Goal: Task Accomplishment & Management: Use online tool/utility

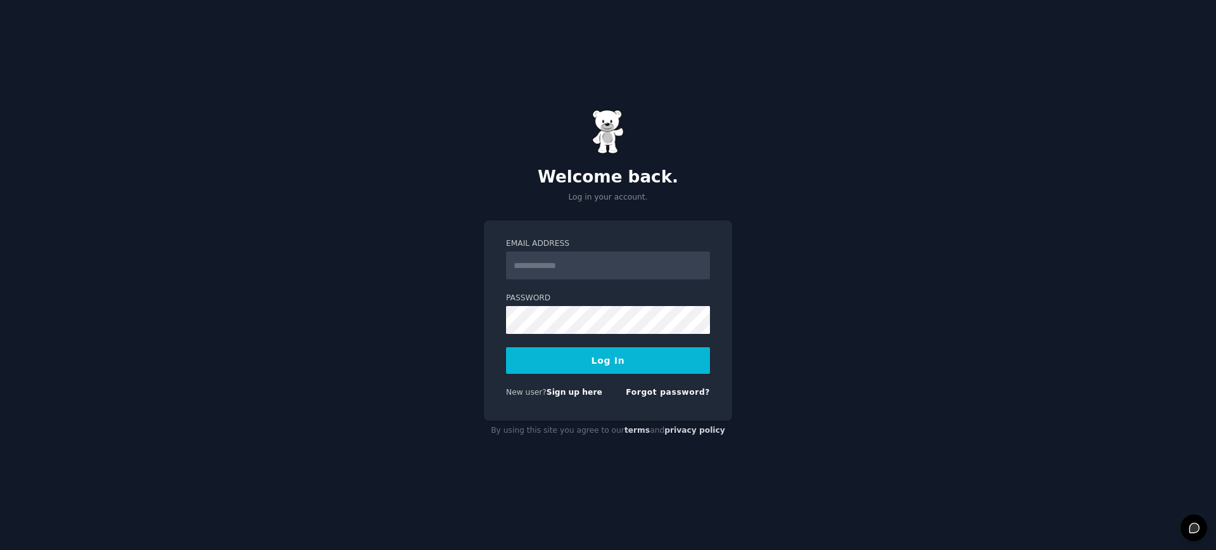
click at [596, 272] on input "Email Address" at bounding box center [608, 265] width 204 height 28
click at [533, 305] on div "Password" at bounding box center [608, 313] width 204 height 41
type input "**********"
click at [591, 356] on button "Log In" at bounding box center [608, 360] width 204 height 27
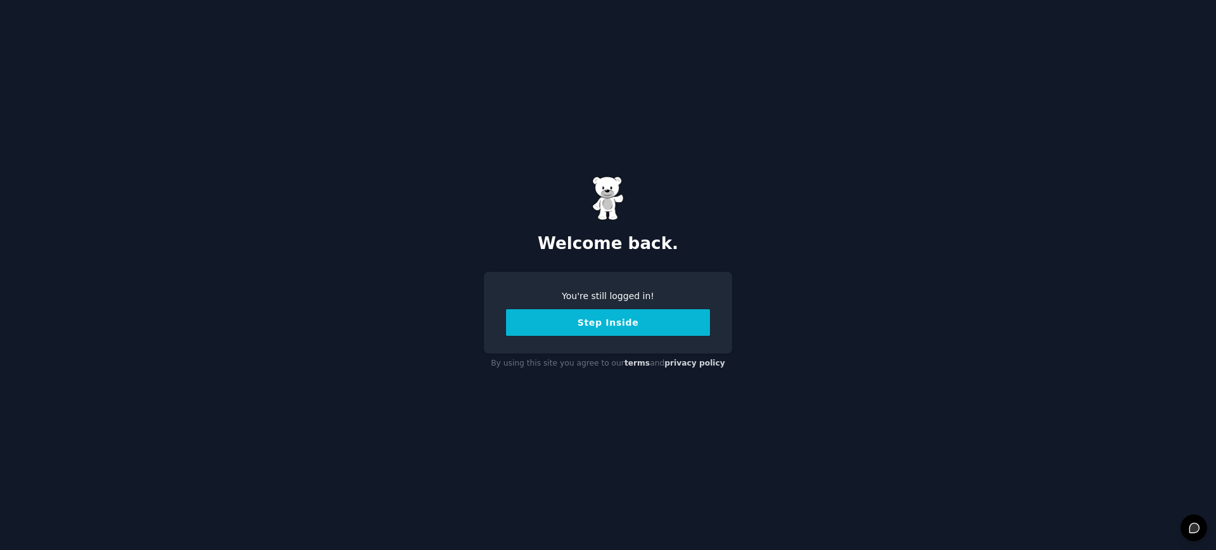
click at [621, 342] on div "You're still logged in! Step Inside" at bounding box center [608, 313] width 248 height 82
click at [609, 332] on button "Step Inside" at bounding box center [608, 322] width 204 height 27
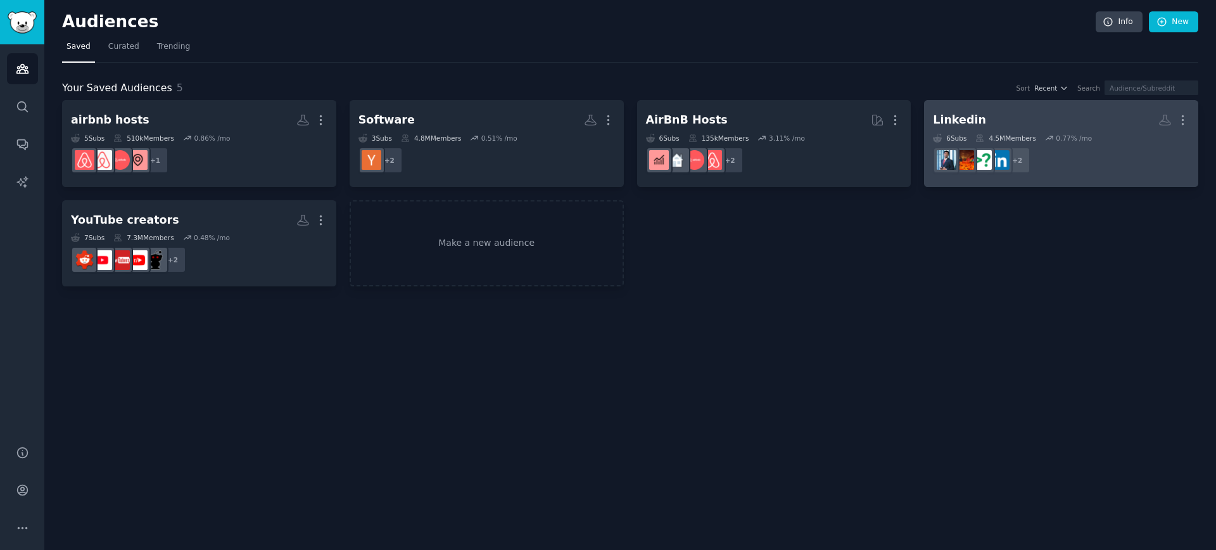
click at [1066, 113] on h2 "Linkedin More" at bounding box center [1061, 120] width 256 height 22
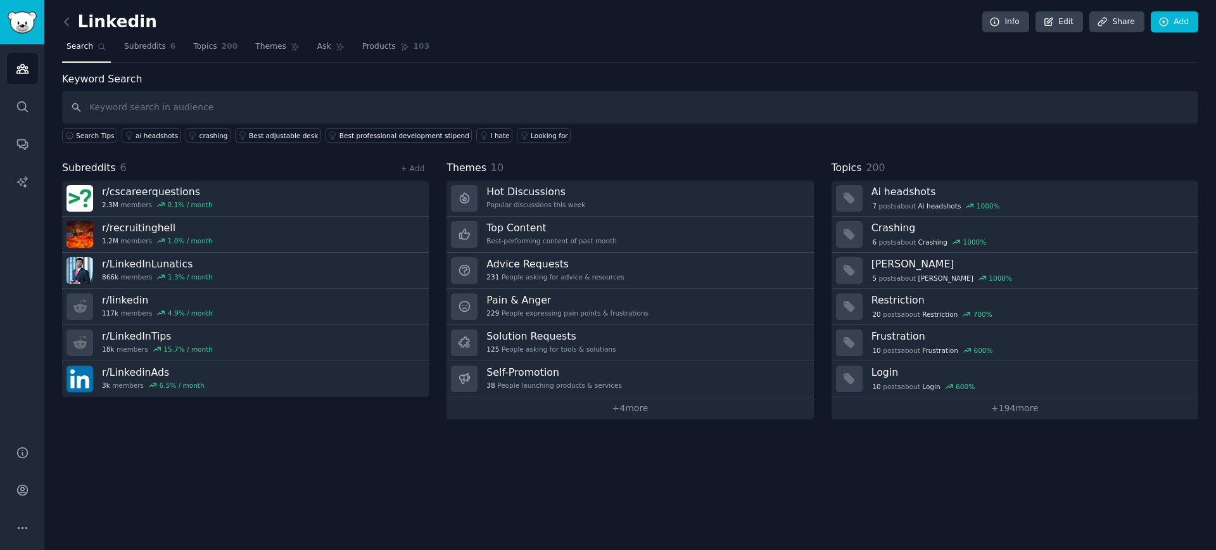
click at [274, 108] on input "text" at bounding box center [630, 107] width 1136 height 32
type input "software"
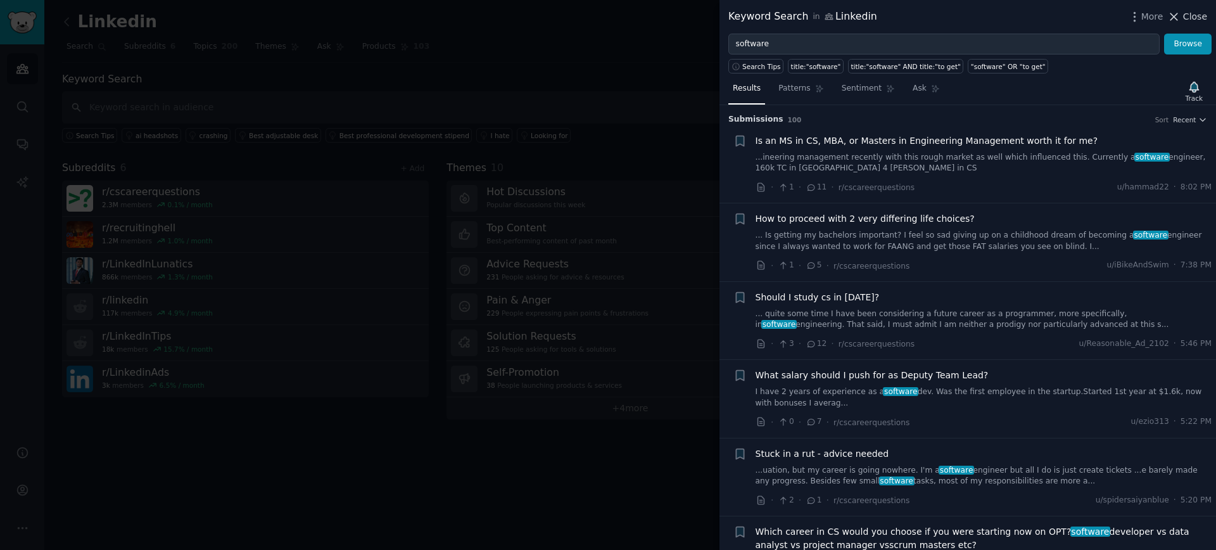
click at [1183, 10] on button "Close" at bounding box center [1187, 16] width 40 height 13
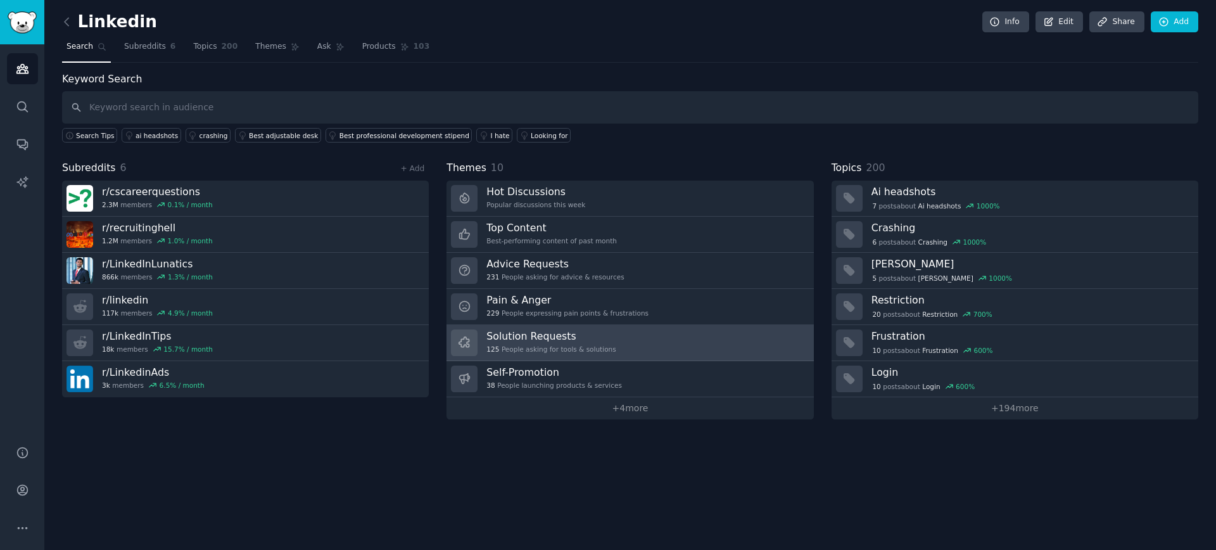
click at [621, 339] on link "Solution Requests 125 People asking for tools & solutions" at bounding box center [629, 343] width 367 height 36
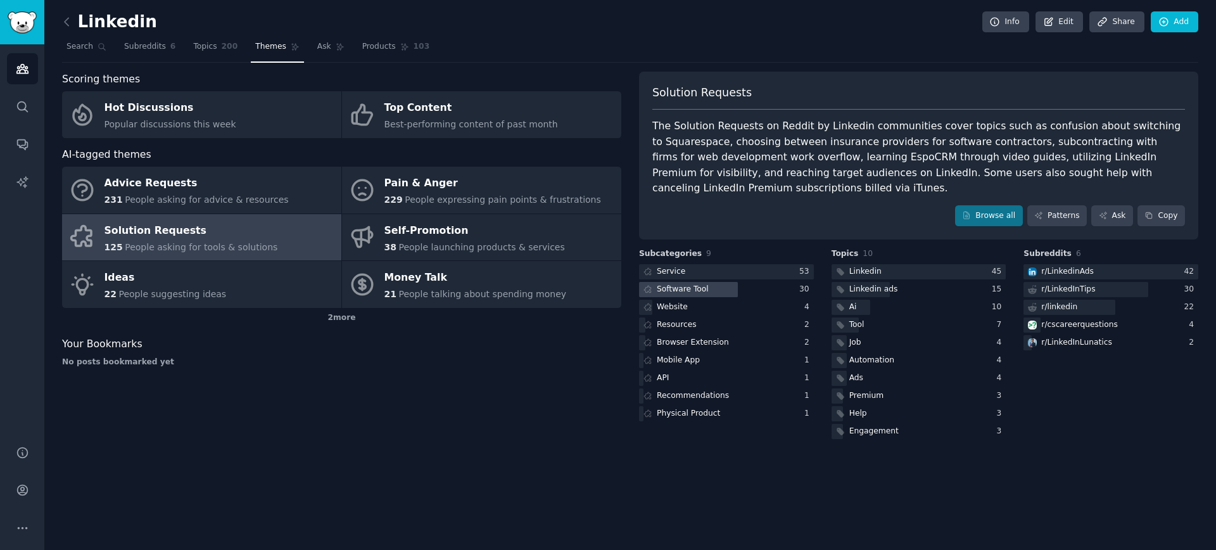
click at [692, 284] on div "Software Tool" at bounding box center [683, 289] width 52 height 11
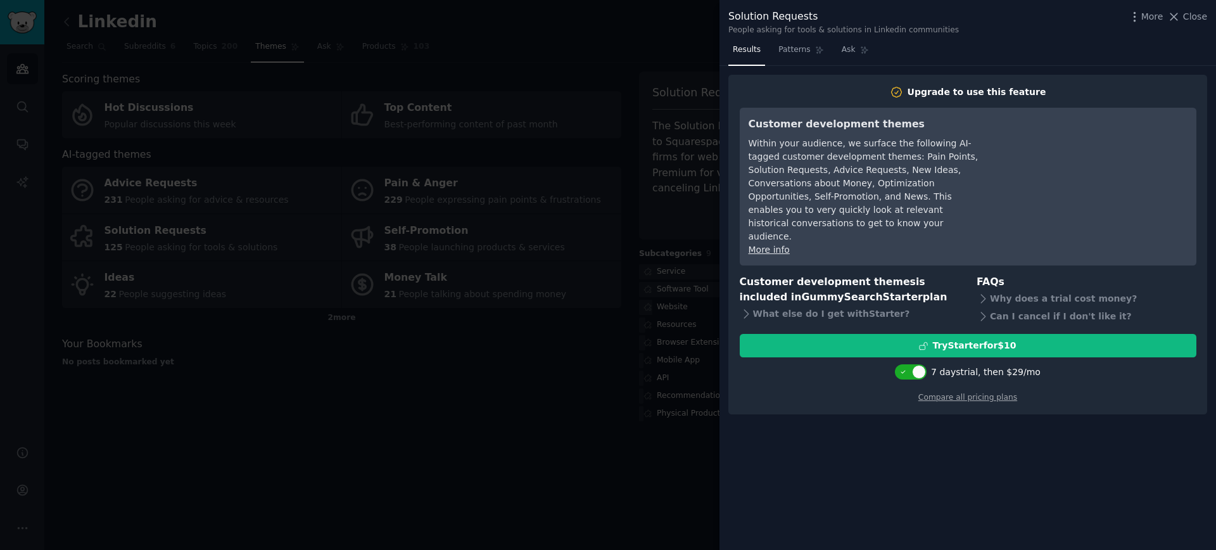
click at [583, 367] on div at bounding box center [608, 275] width 1216 height 550
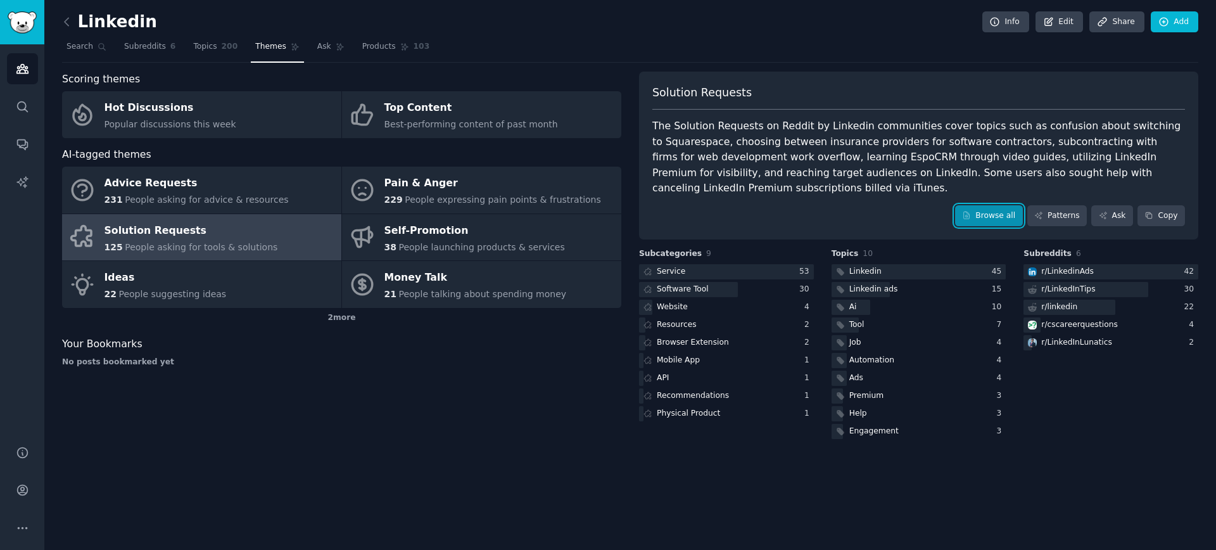
click at [1019, 205] on link "Browse all" at bounding box center [989, 216] width 68 height 22
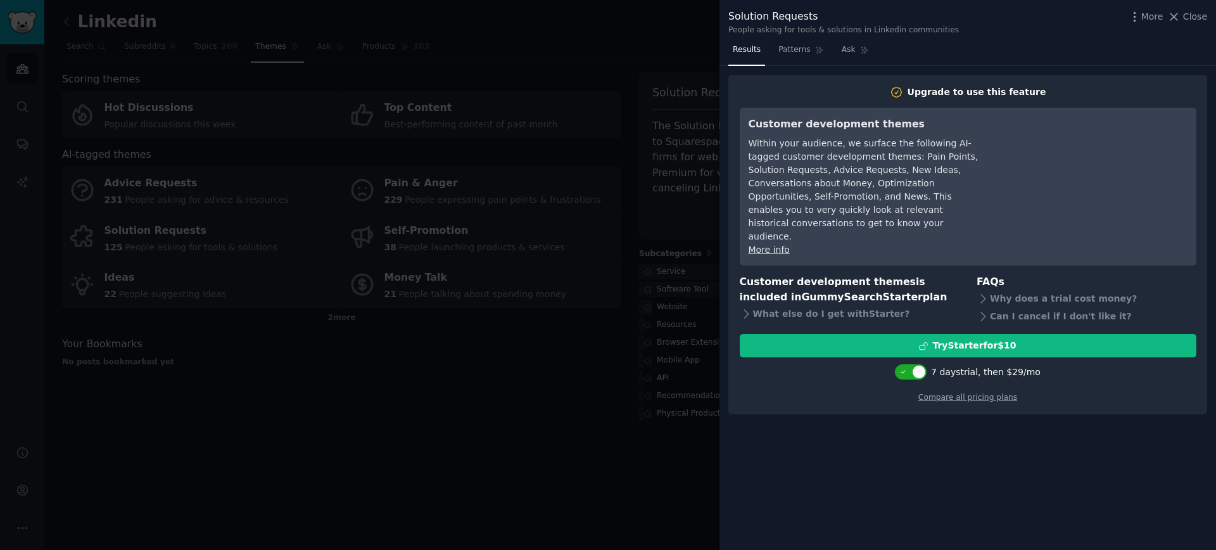
click at [594, 316] on div at bounding box center [608, 275] width 1216 height 550
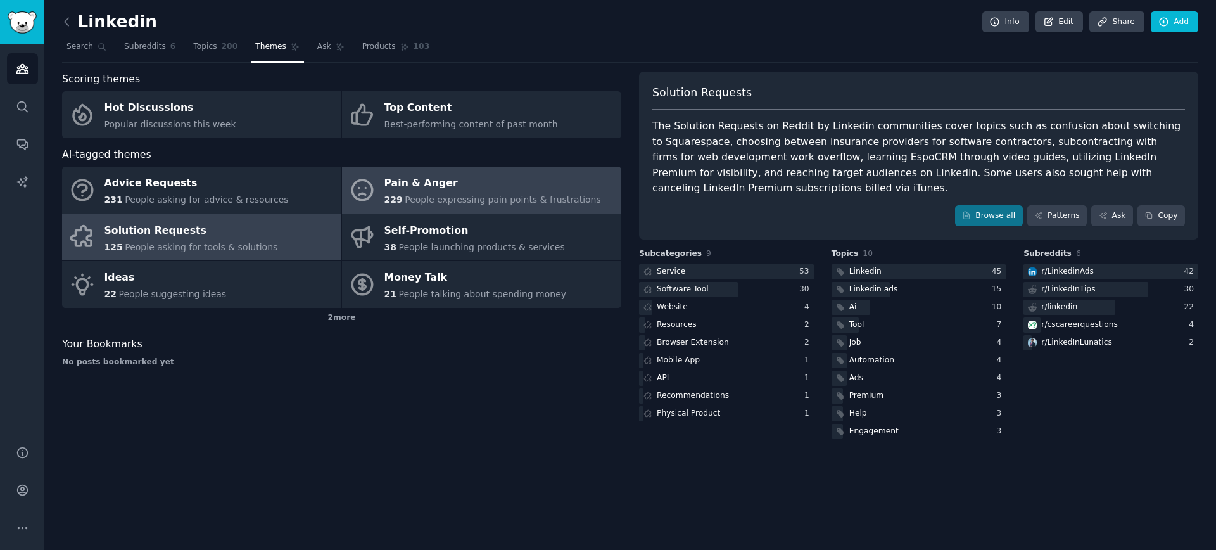
click at [415, 175] on div "Pain & Anger" at bounding box center [492, 183] width 217 height 20
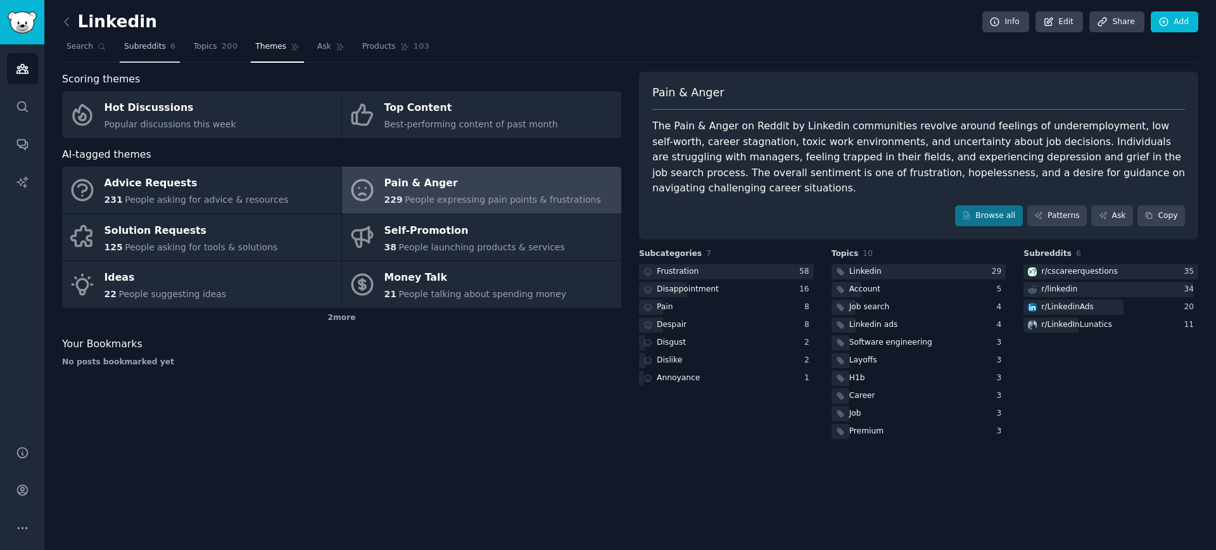
click at [132, 45] on span "Subreddits" at bounding box center [145, 46] width 42 height 11
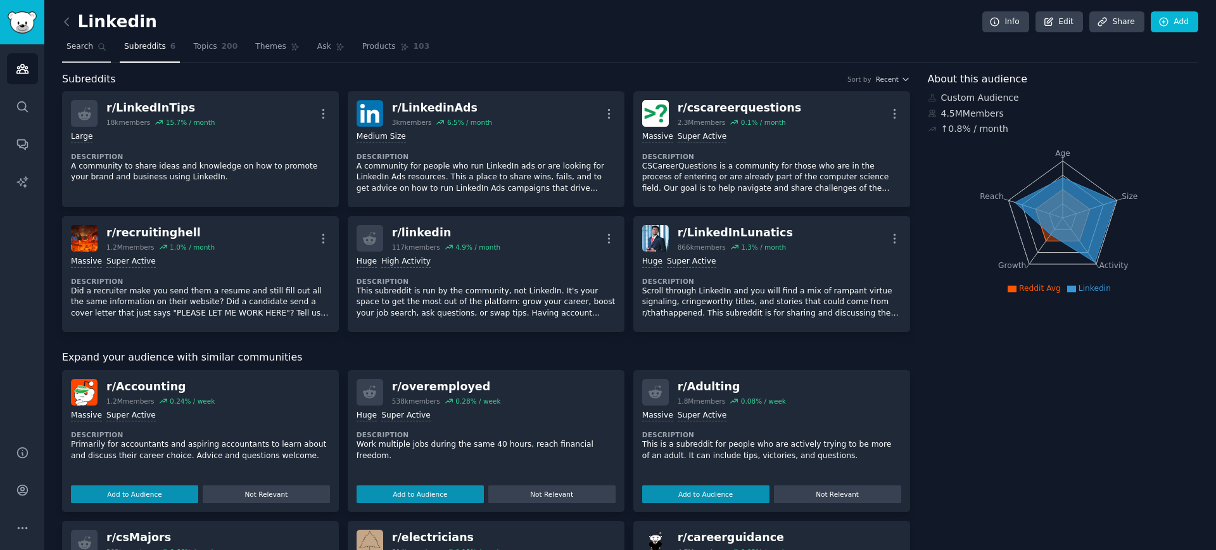
click at [71, 45] on span "Search" at bounding box center [79, 46] width 27 height 11
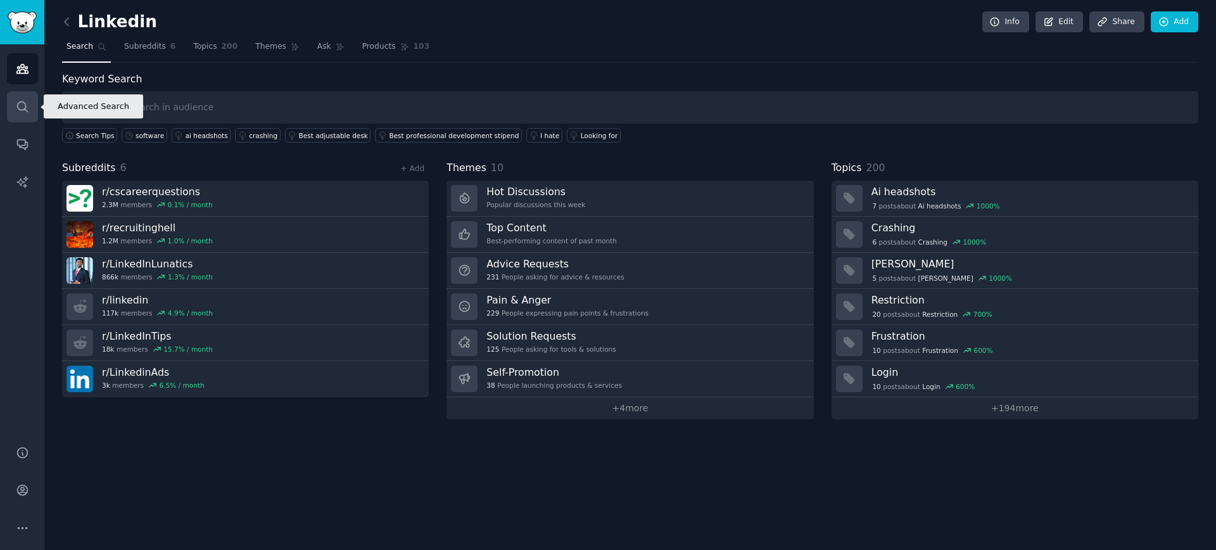
click at [34, 98] on link "Search" at bounding box center [22, 106] width 31 height 31
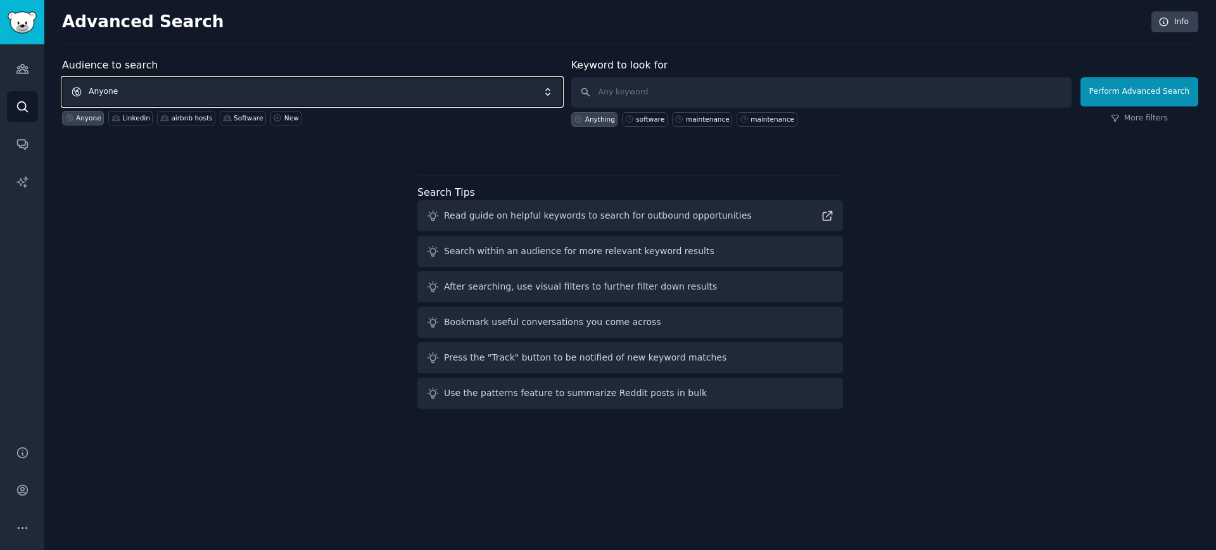
click at [274, 89] on span "Anyone" at bounding box center [312, 91] width 500 height 29
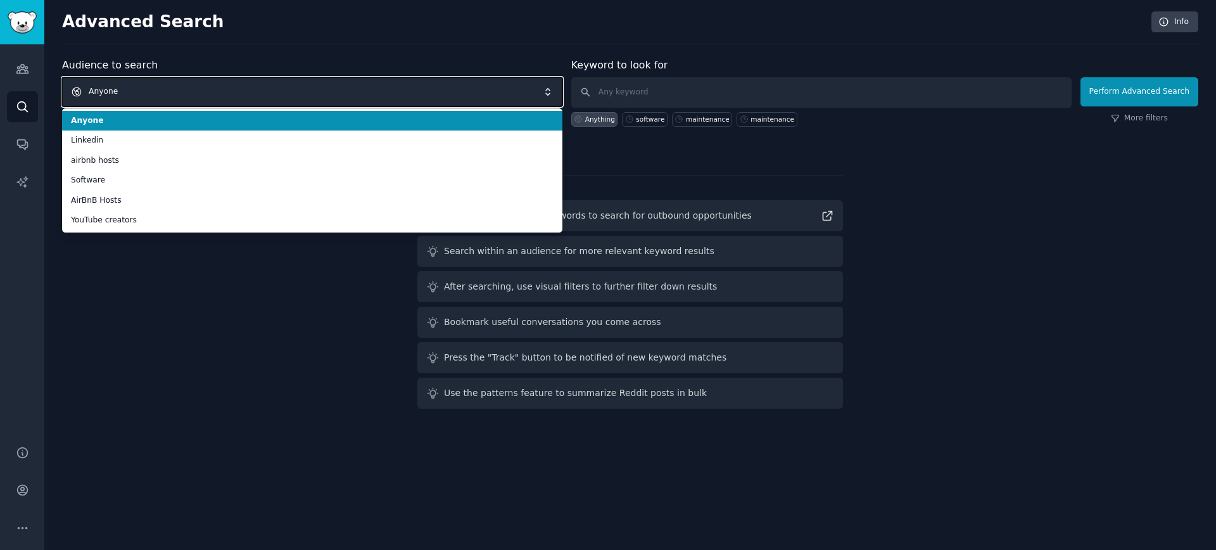
click at [265, 85] on span "Anyone" at bounding box center [312, 91] width 500 height 29
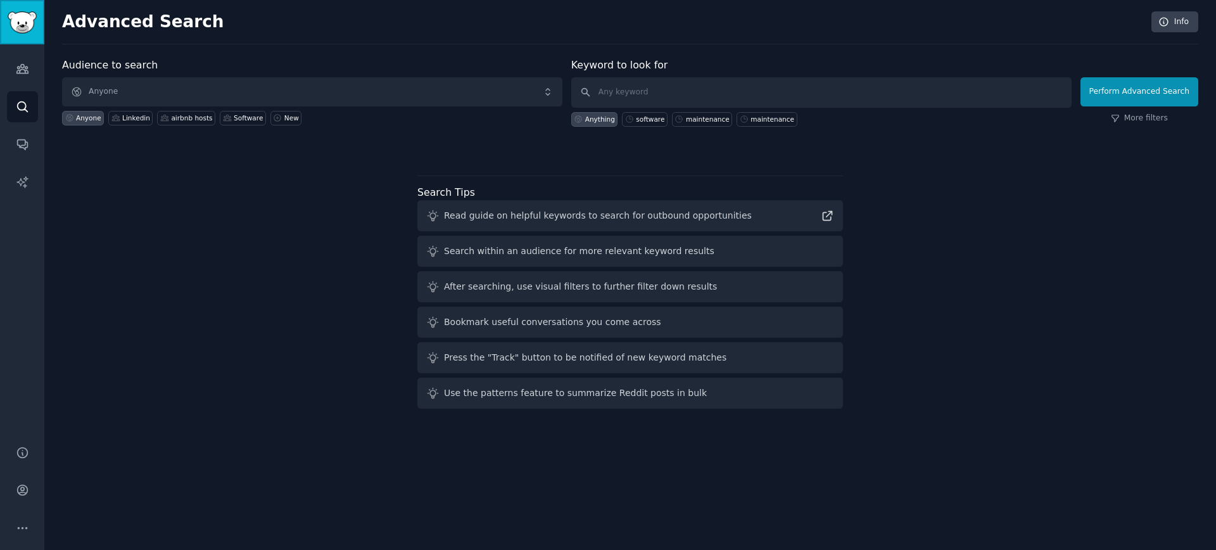
click at [14, 22] on img "Sidebar" at bounding box center [22, 22] width 29 height 22
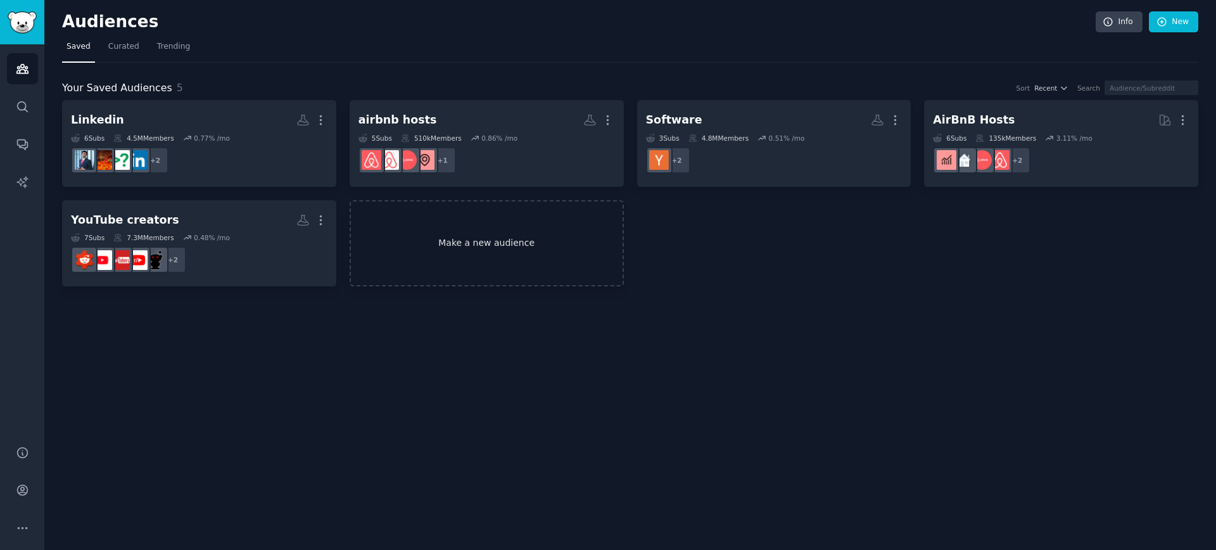
click at [479, 286] on link "Make a new audience" at bounding box center [487, 243] width 274 height 87
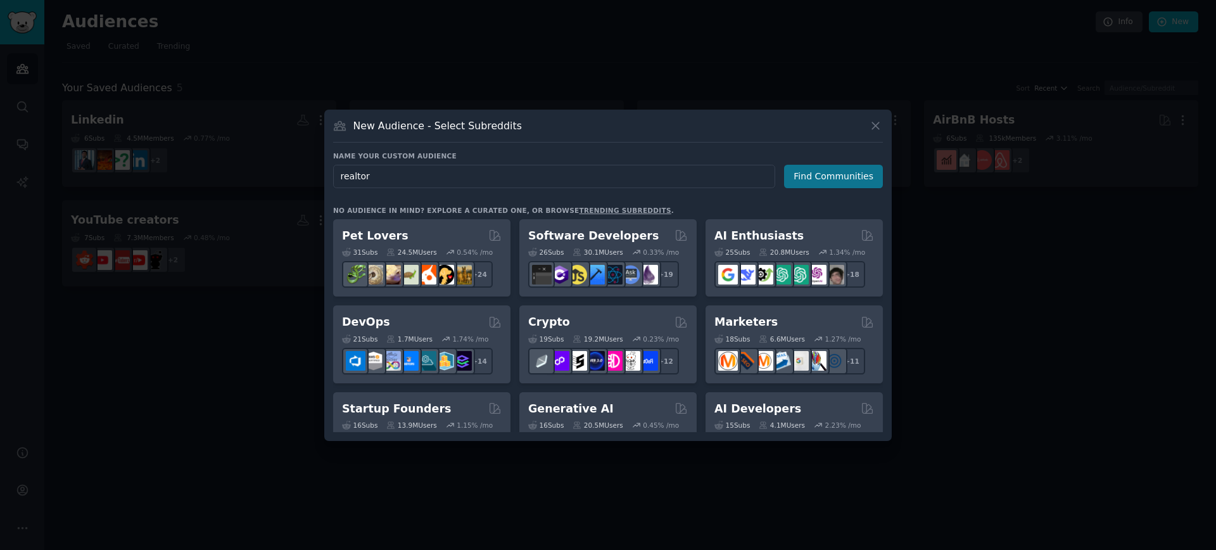
type input "realtor"
click at [859, 179] on button "Find Communities" at bounding box center [833, 176] width 99 height 23
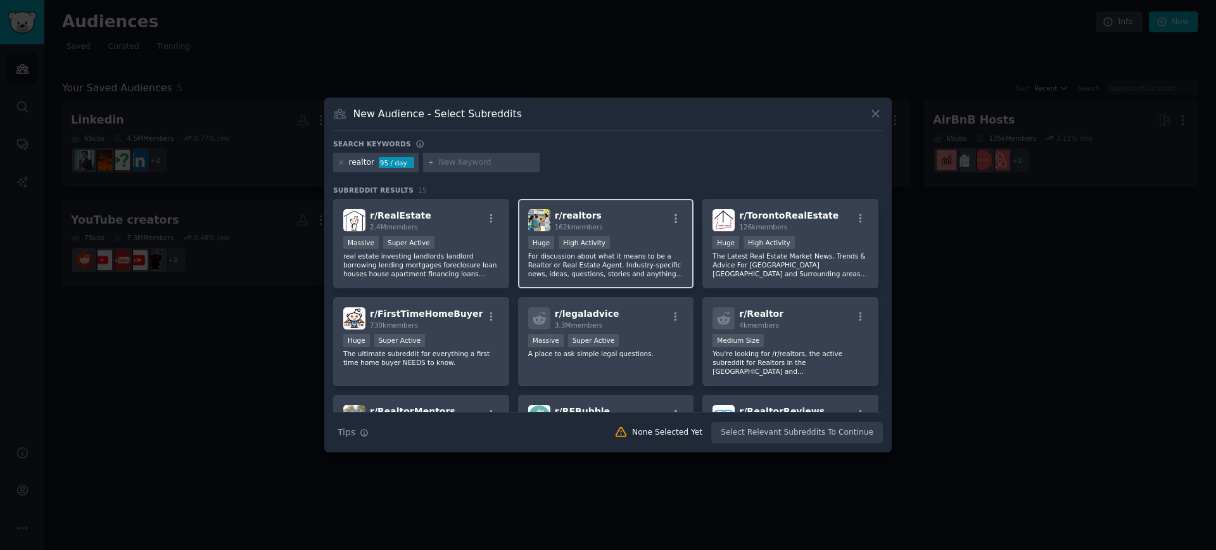
click at [653, 243] on div "Huge High Activity" at bounding box center [606, 244] width 156 height 16
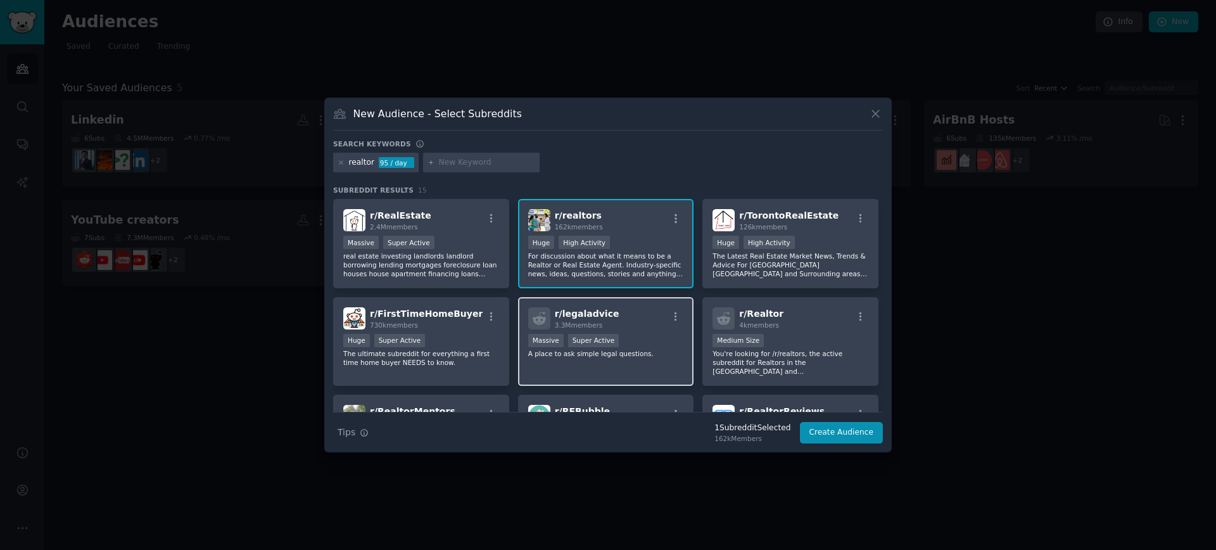
scroll to position [71, 0]
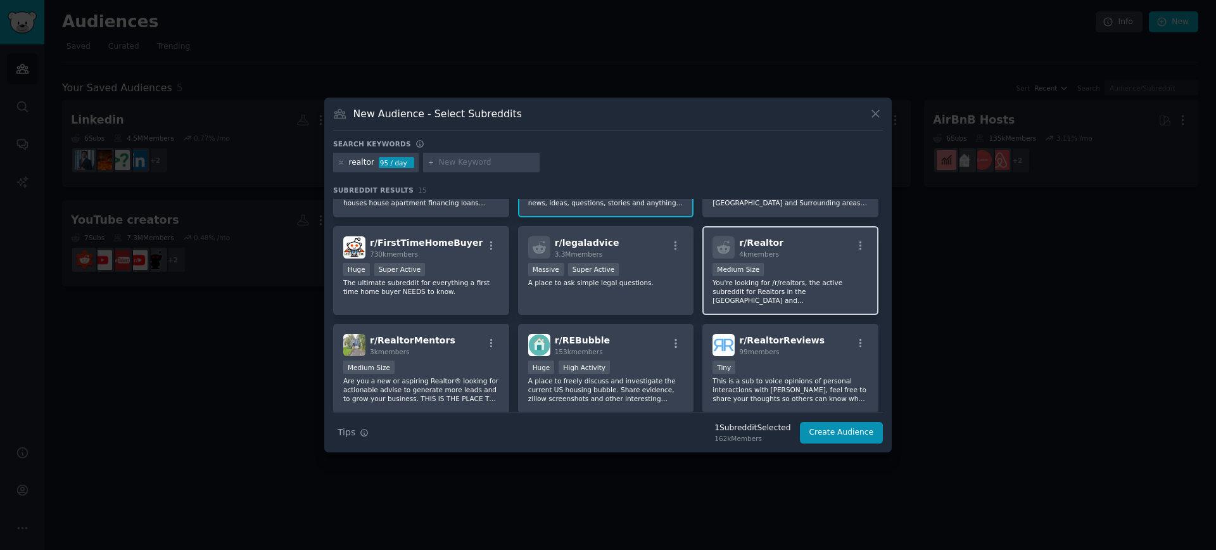
click at [812, 264] on div "Medium Size" at bounding box center [790, 271] width 156 height 16
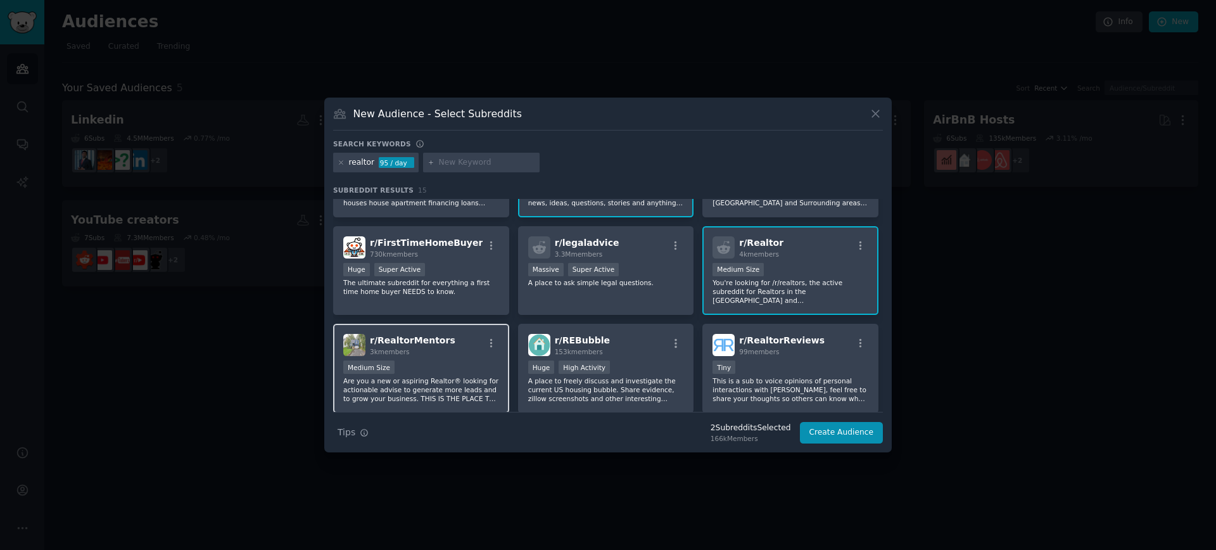
click at [419, 360] on div "Medium Size" at bounding box center [421, 368] width 156 height 16
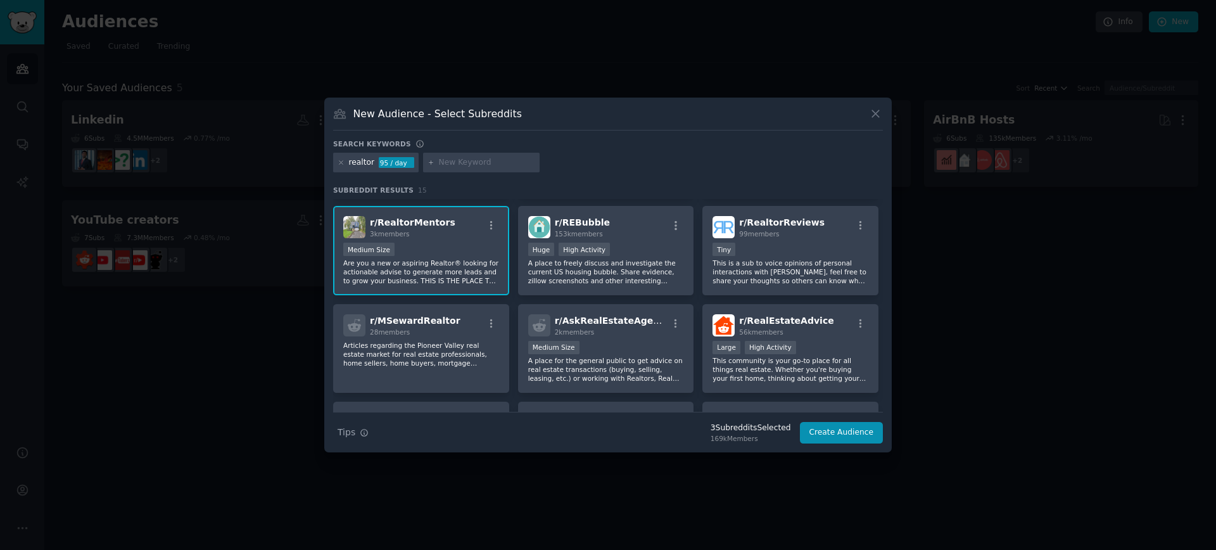
scroll to position [183, 0]
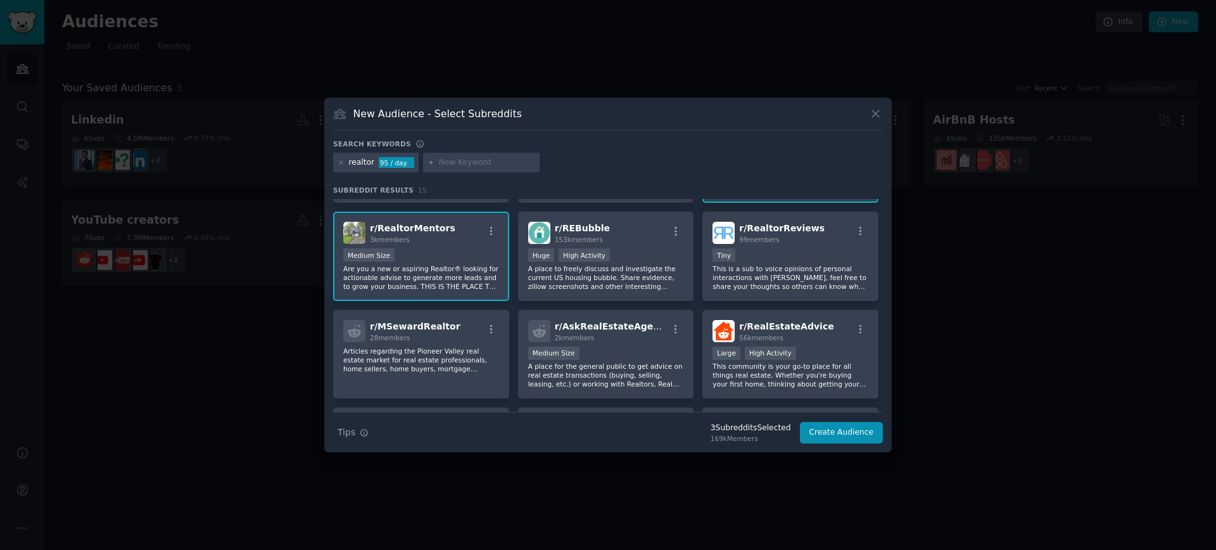
click at [442, 264] on p "Are you a new or aspiring Realtor® looking for actionable advise to generate mo…" at bounding box center [421, 277] width 156 height 27
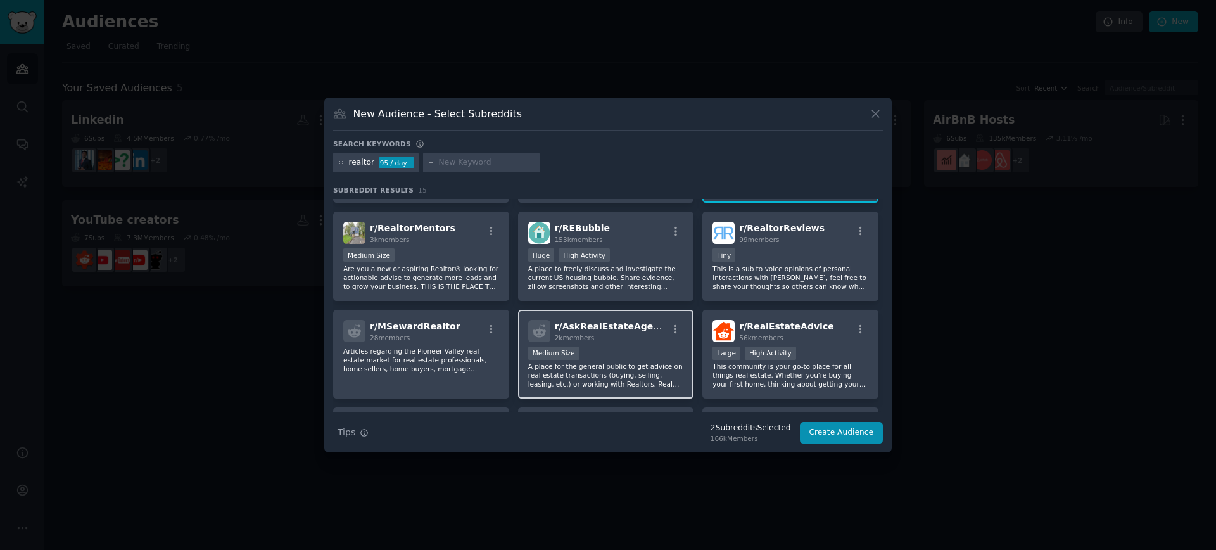
click at [641, 333] on div "2k members" at bounding box center [611, 337] width 113 height 9
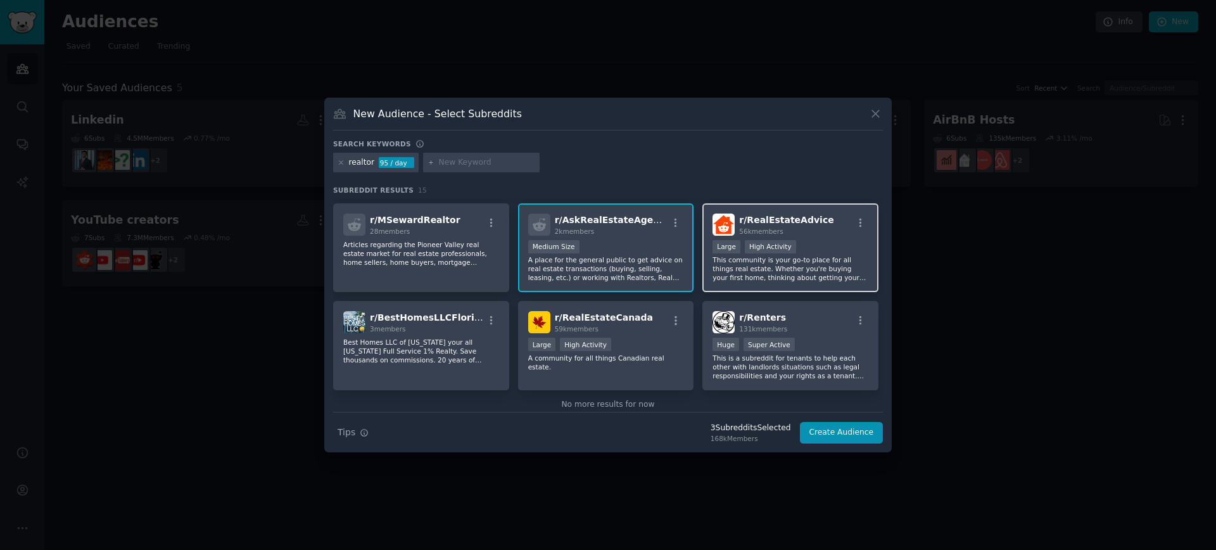
scroll to position [0, 0]
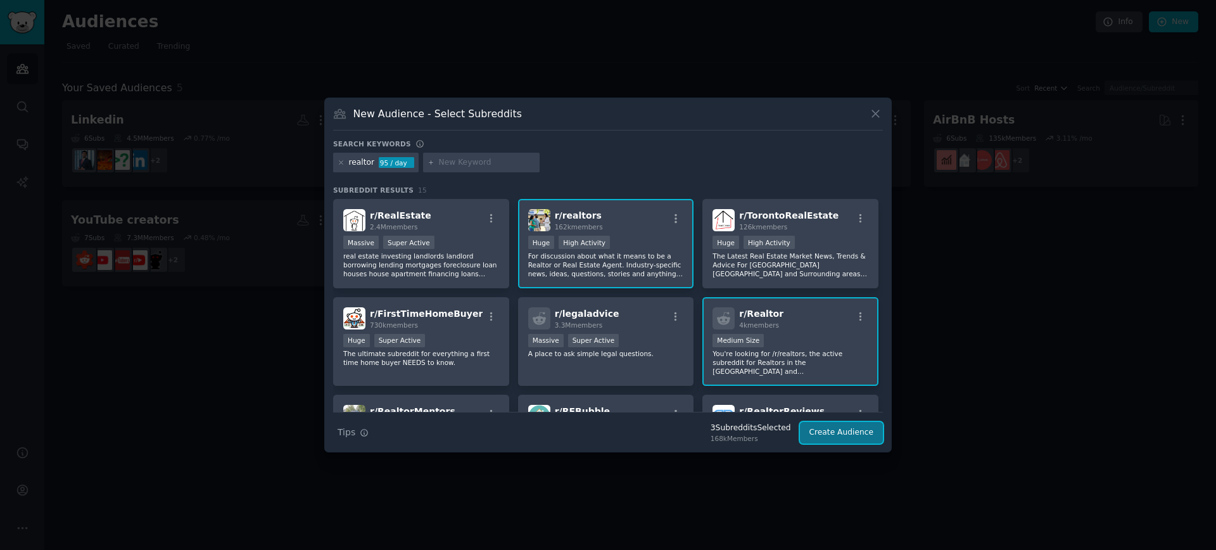
click at [856, 431] on button "Create Audience" at bounding box center [842, 433] width 84 height 22
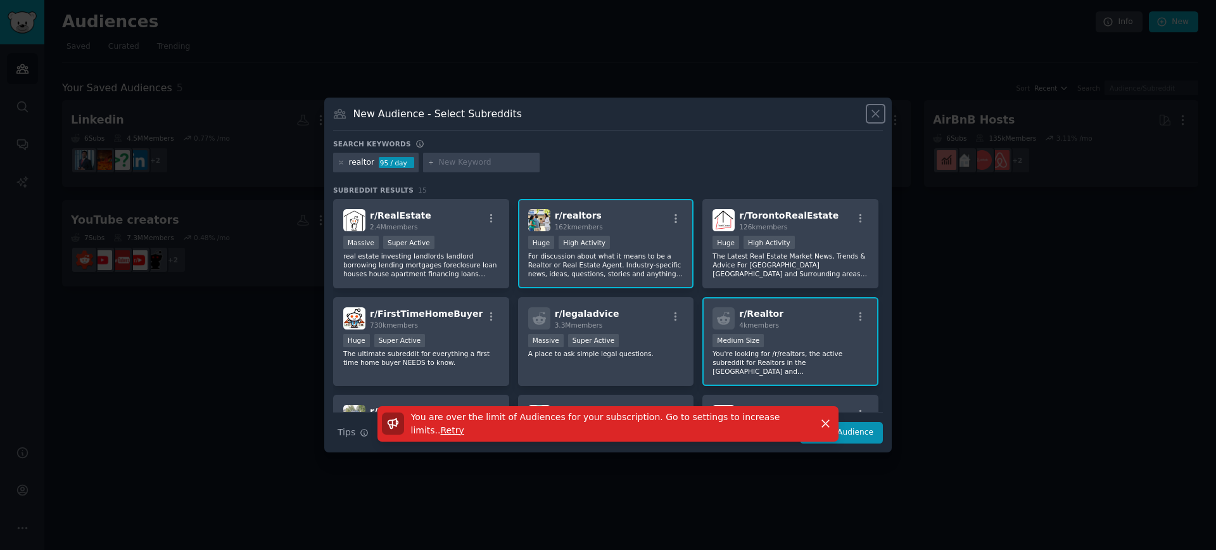
click at [879, 117] on icon at bounding box center [875, 113] width 13 height 13
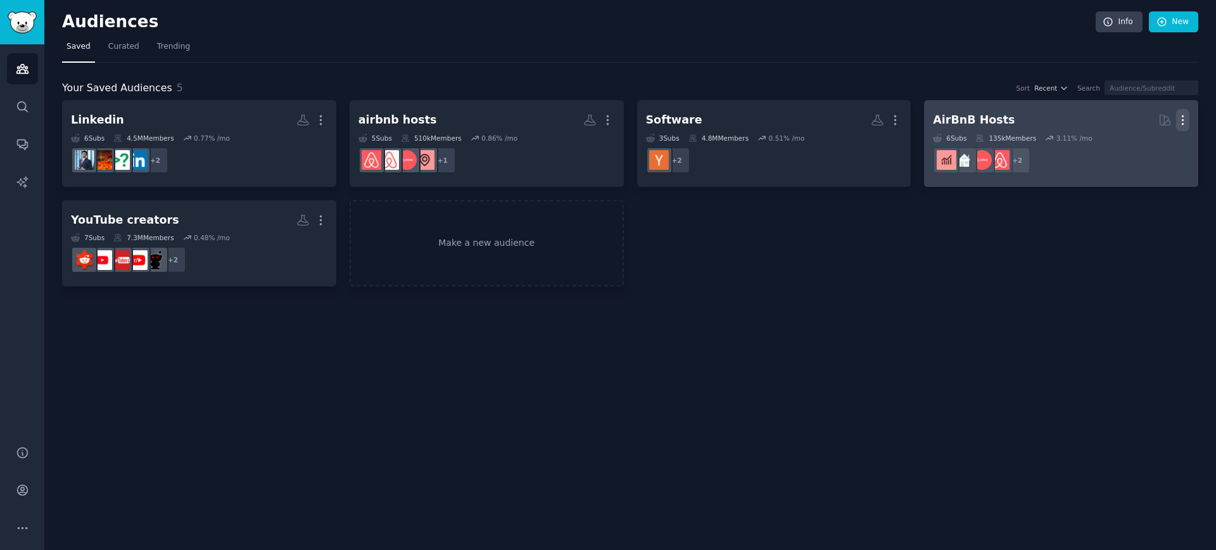
click at [1186, 117] on icon "button" at bounding box center [1182, 119] width 13 height 13
click at [1144, 142] on p "Delete" at bounding box center [1147, 146] width 29 height 13
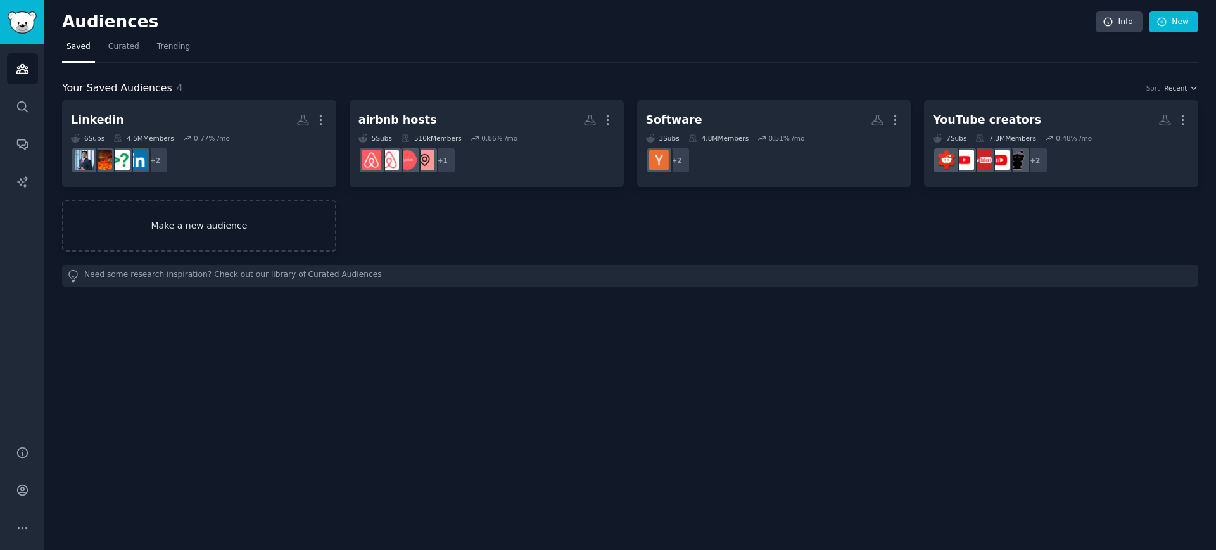
click at [230, 218] on link "Make a new audience" at bounding box center [199, 225] width 274 height 51
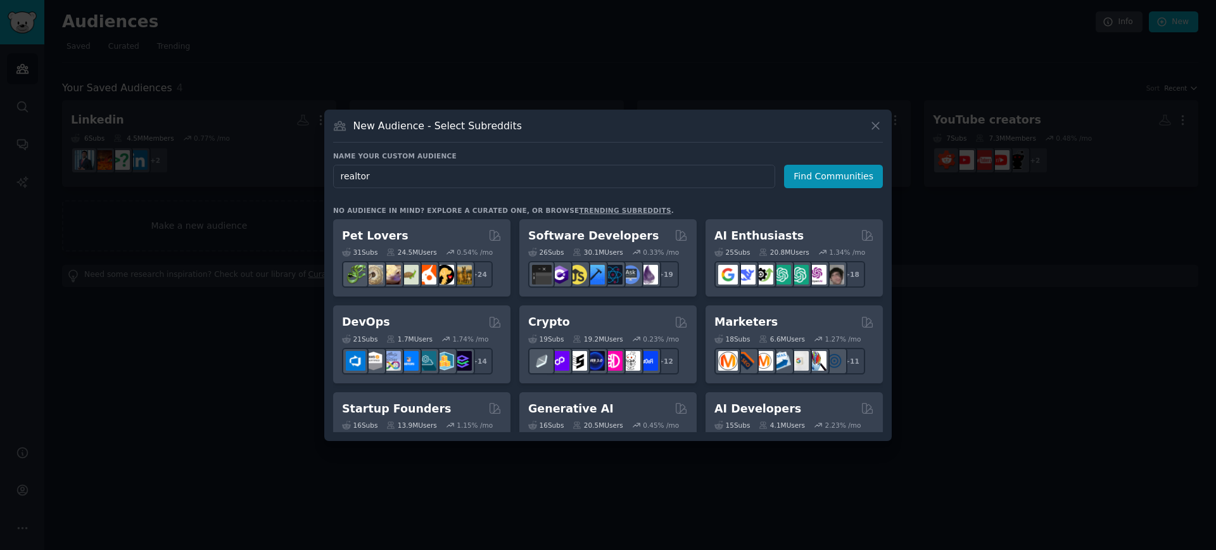
type input "realtors"
click button "Find Communities" at bounding box center [833, 176] width 99 height 23
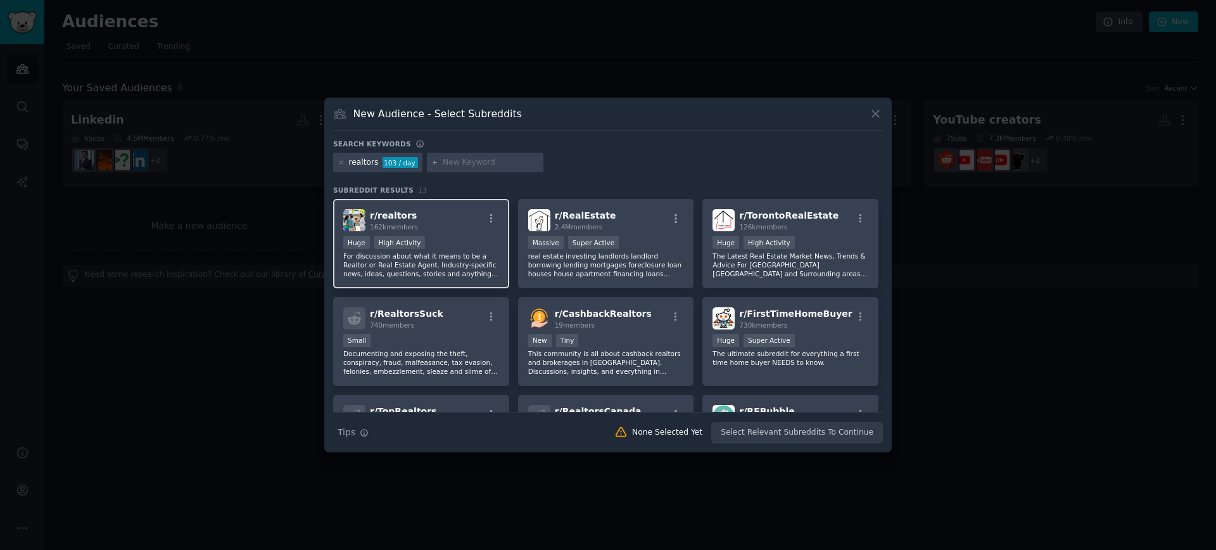
click at [440, 212] on div "r/ realtors 162k members" at bounding box center [421, 220] width 156 height 22
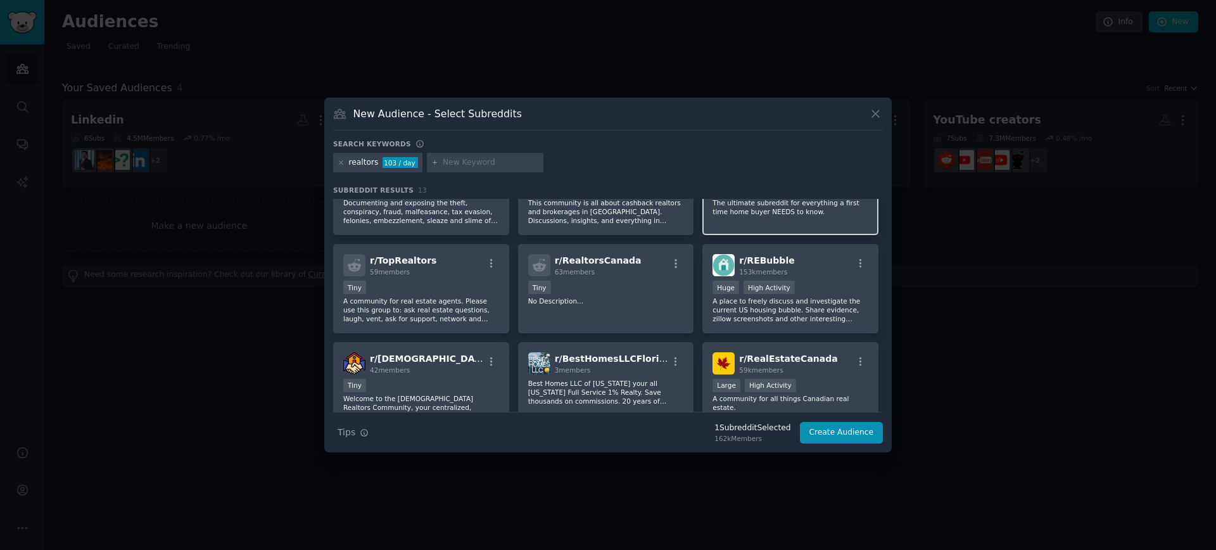
scroll to position [147, 0]
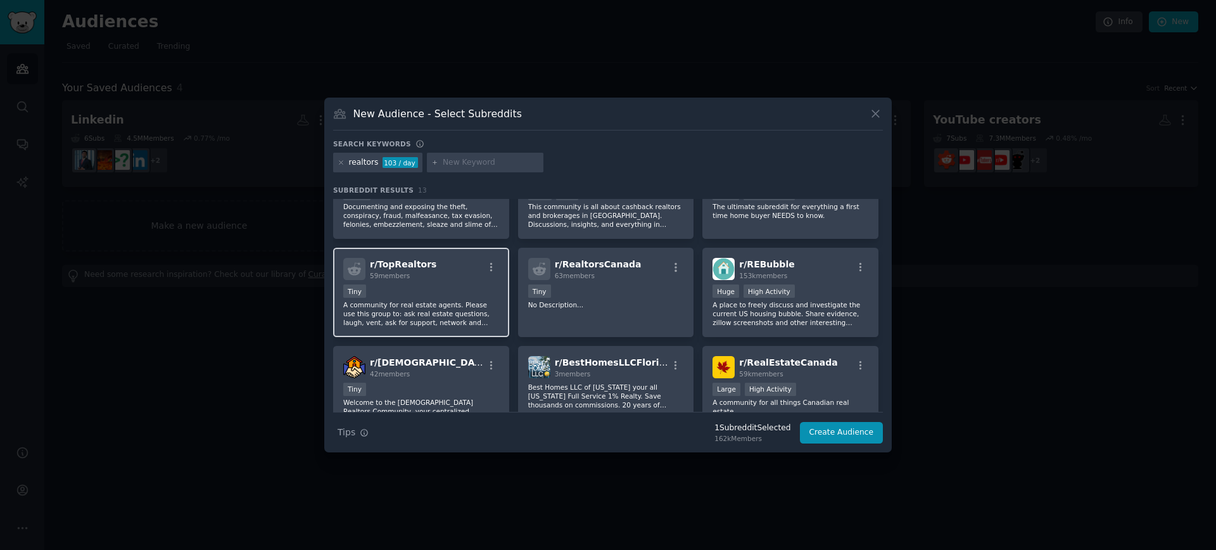
click at [420, 296] on div "Tiny" at bounding box center [421, 292] width 156 height 16
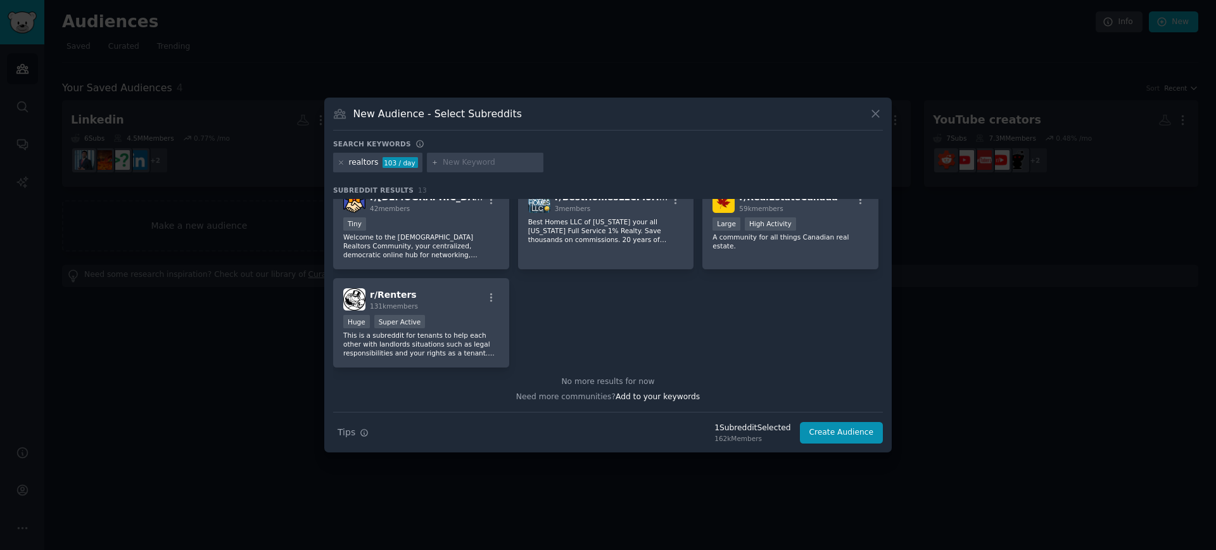
scroll to position [0, 0]
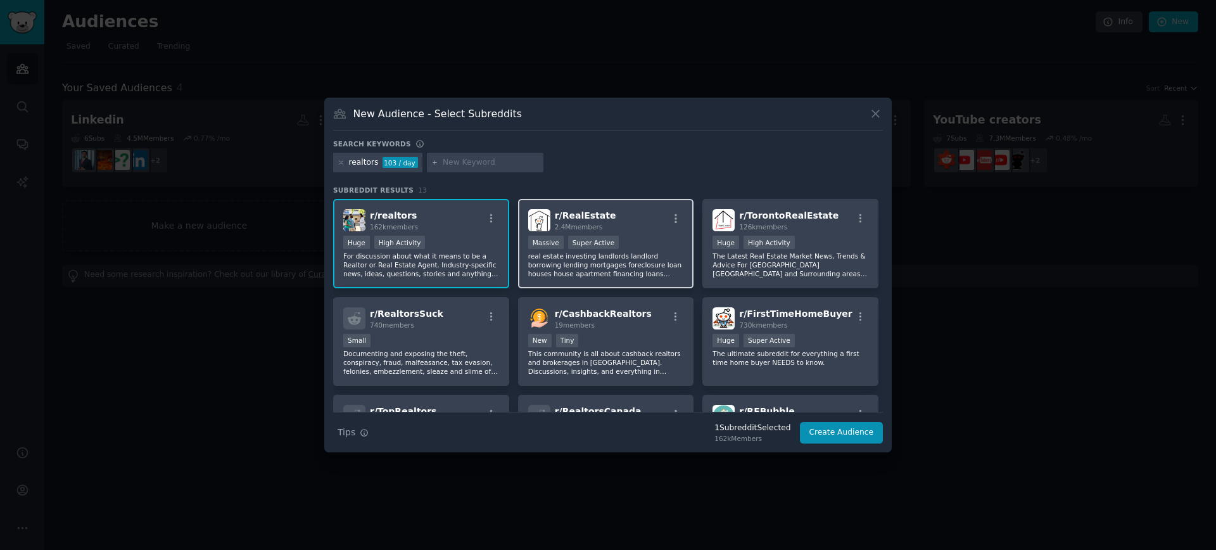
click at [640, 239] on div ">= 95th percentile for submissions / day Massive Super Active" at bounding box center [606, 244] width 156 height 16
click at [640, 225] on div "r/ RealEstate 2.4M members" at bounding box center [606, 220] width 156 height 22
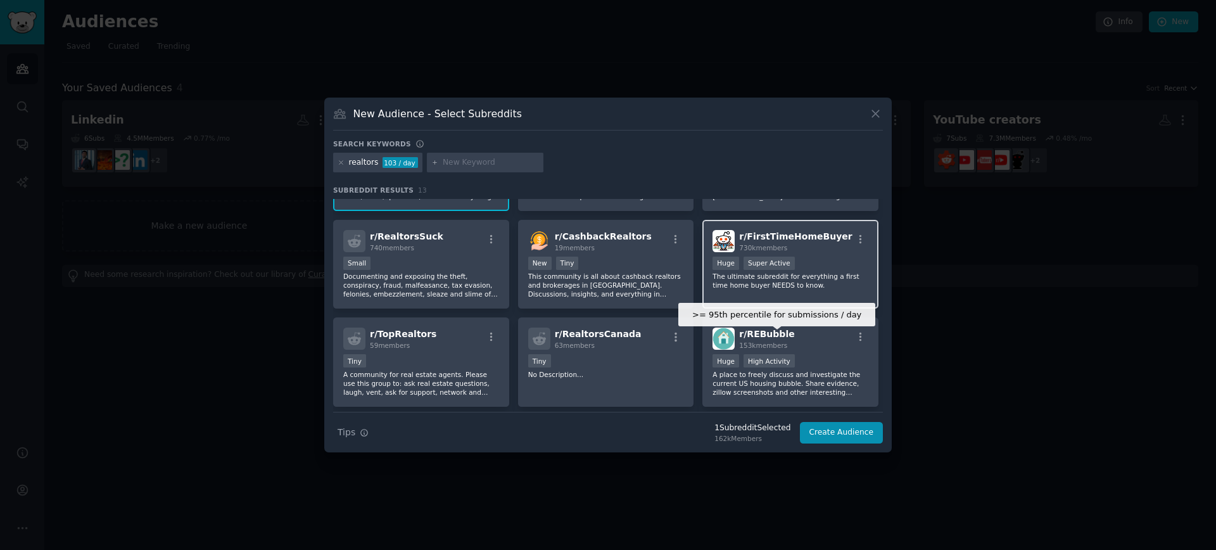
scroll to position [58, 0]
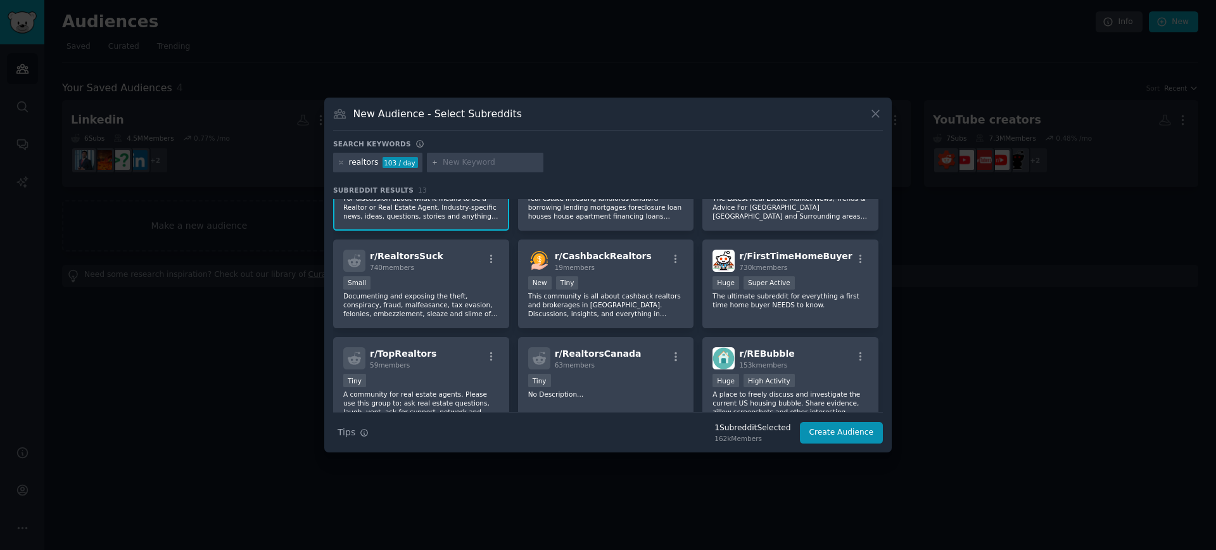
click at [509, 161] on input "text" at bounding box center [491, 162] width 96 height 11
type input "realtor"
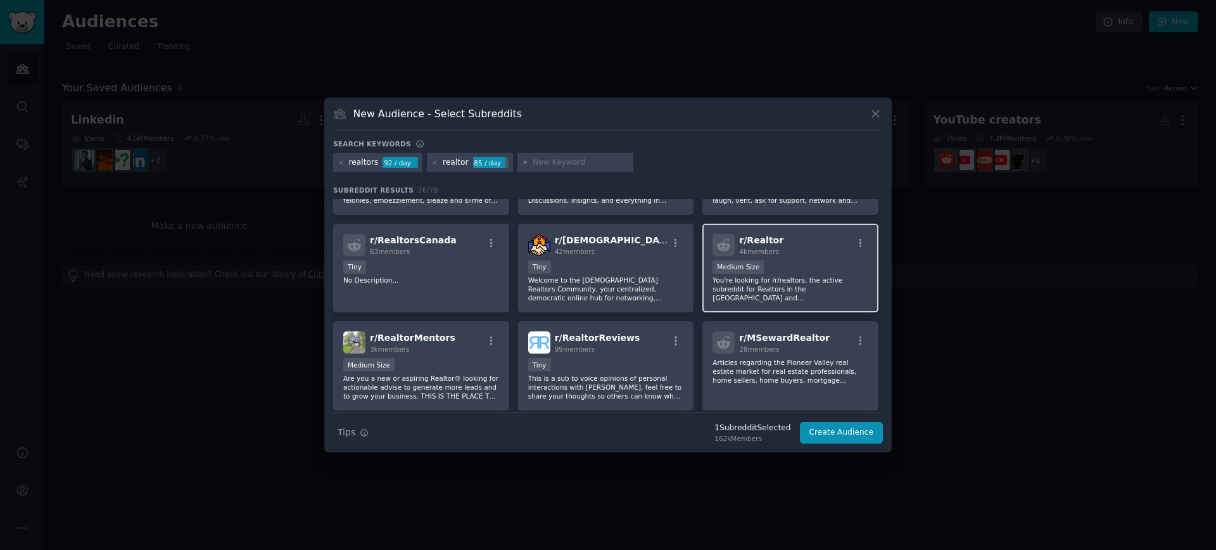
scroll to position [251, 0]
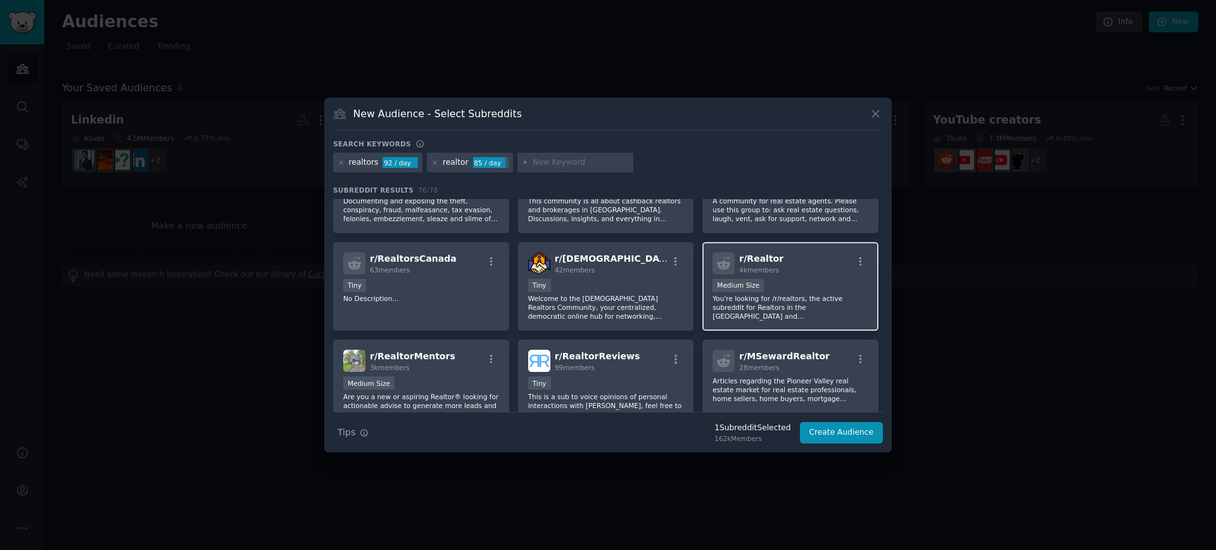
click at [786, 283] on div "Medium Size" at bounding box center [790, 287] width 156 height 16
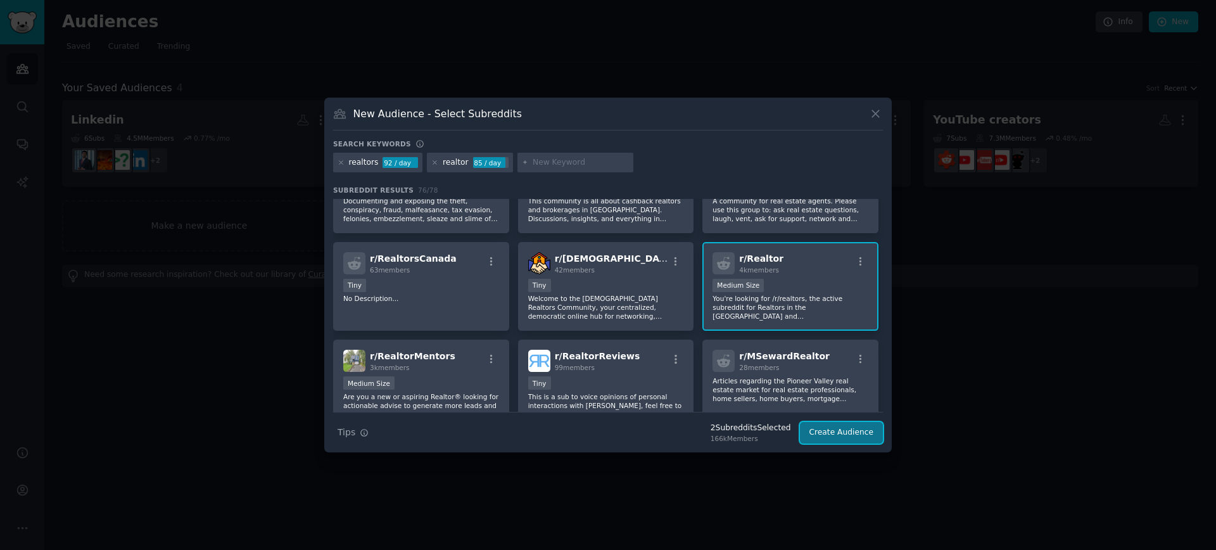
click at [856, 437] on button "Create Audience" at bounding box center [842, 433] width 84 height 22
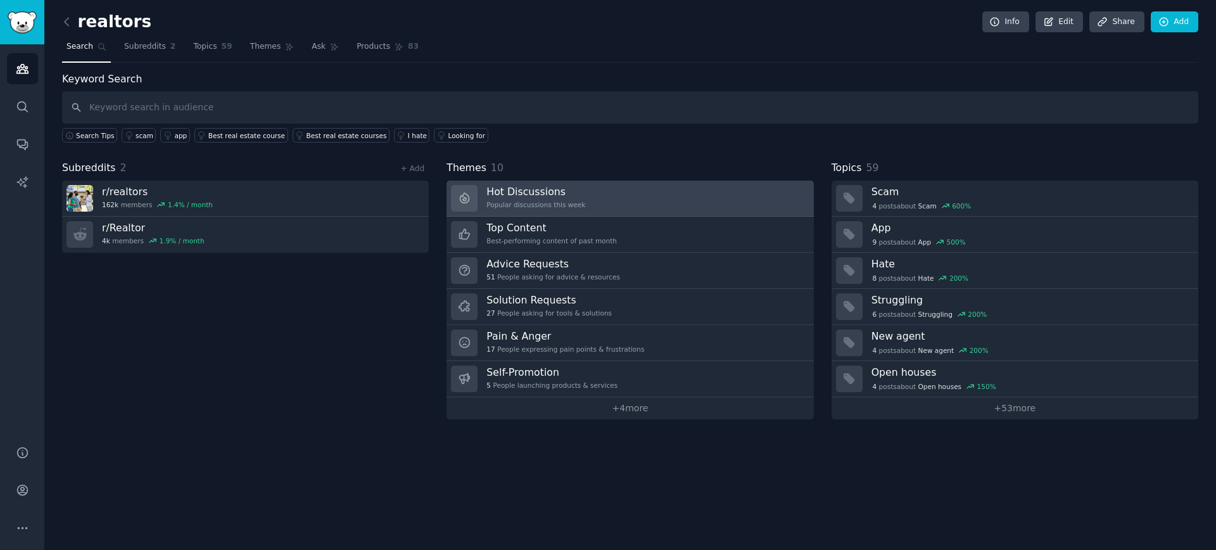
click at [558, 200] on div "Popular discussions this week" at bounding box center [535, 204] width 99 height 9
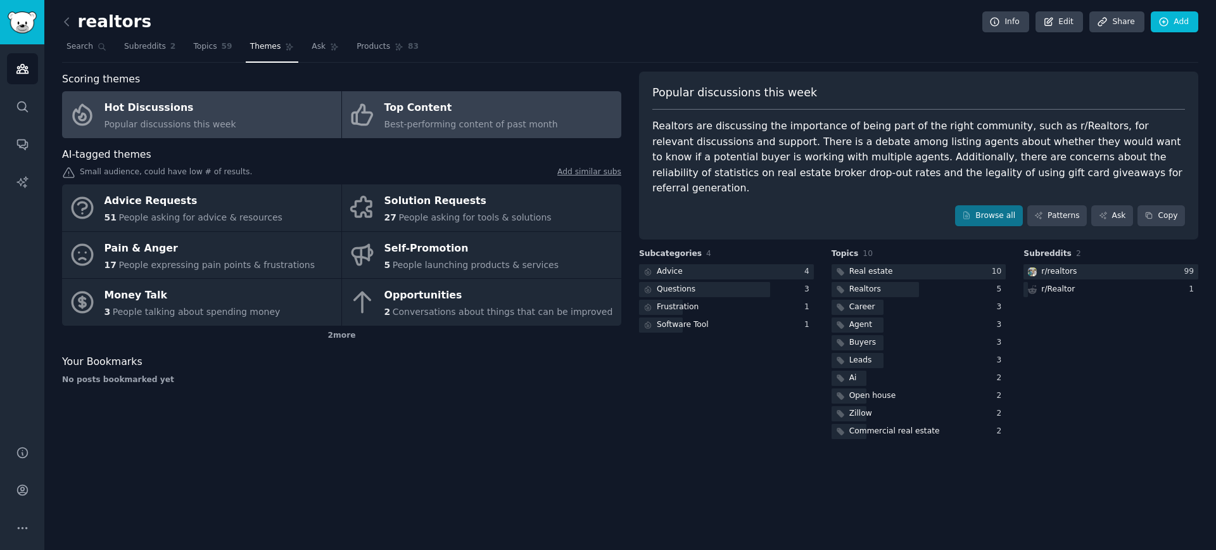
click at [464, 126] on span "Best-performing content of past month" at bounding box center [470, 124] width 173 height 10
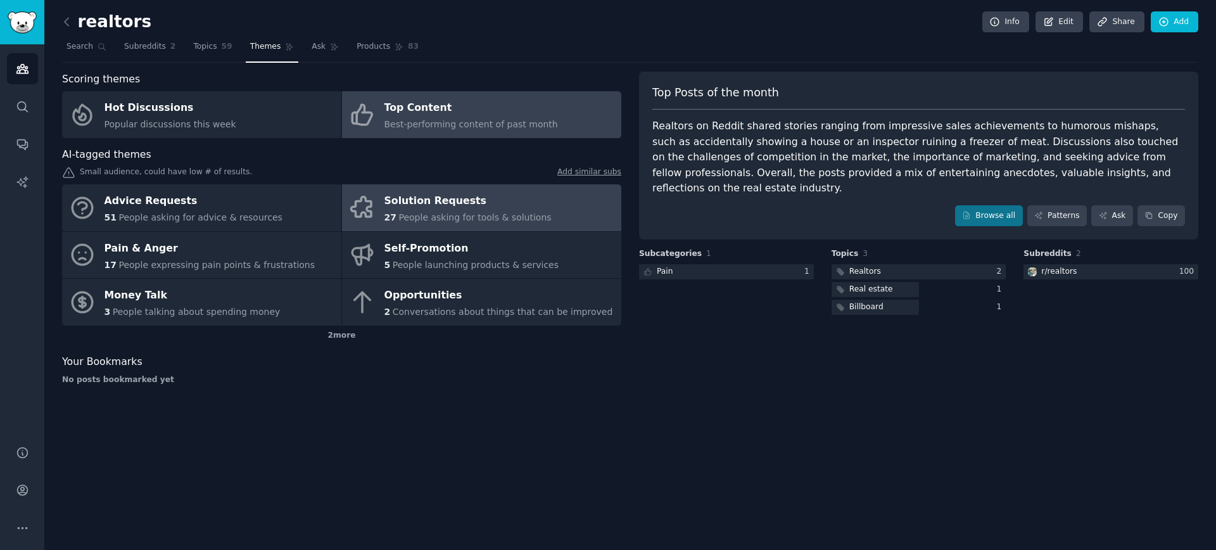
click at [462, 203] on div "Solution Requests" at bounding box center [467, 201] width 167 height 20
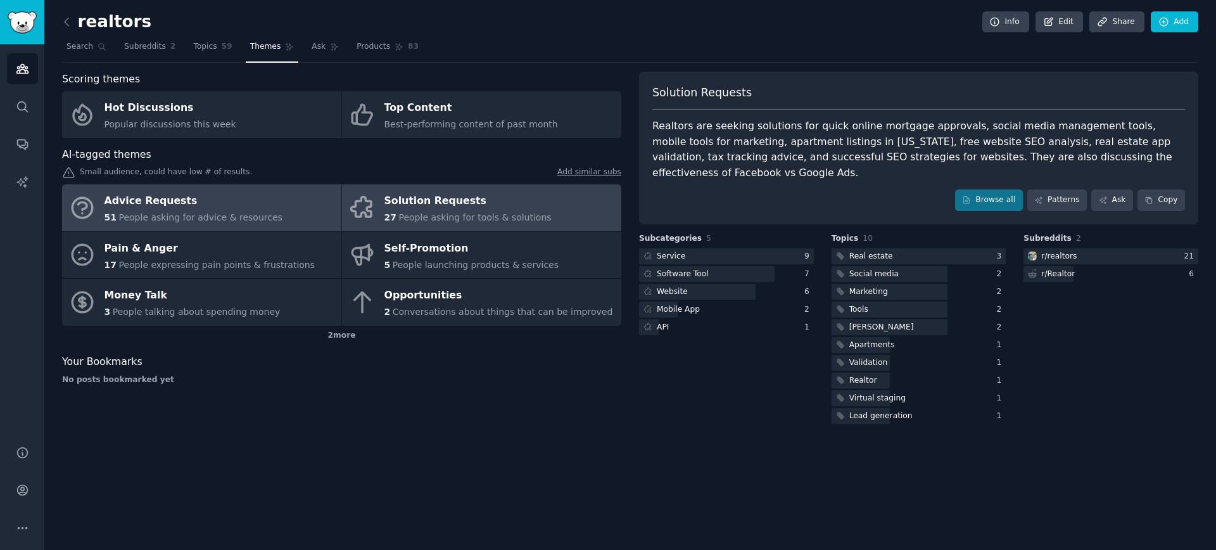
click at [211, 214] on span "People asking for advice & resources" at bounding box center [199, 217] width 163 height 10
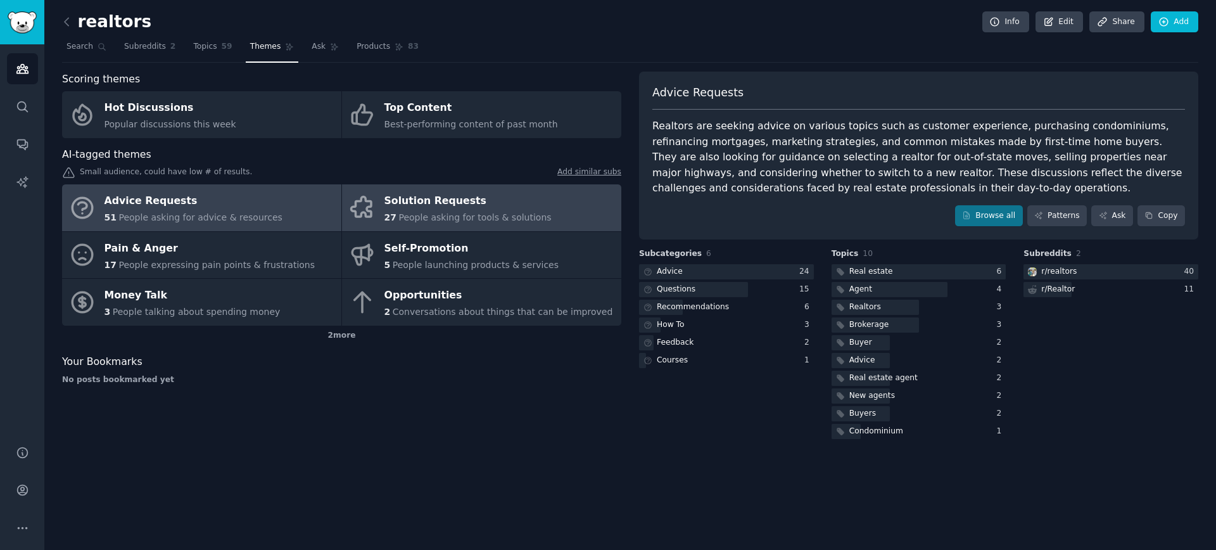
click at [533, 199] on link "Solution Requests 27 People asking for tools & solutions" at bounding box center [481, 207] width 279 height 47
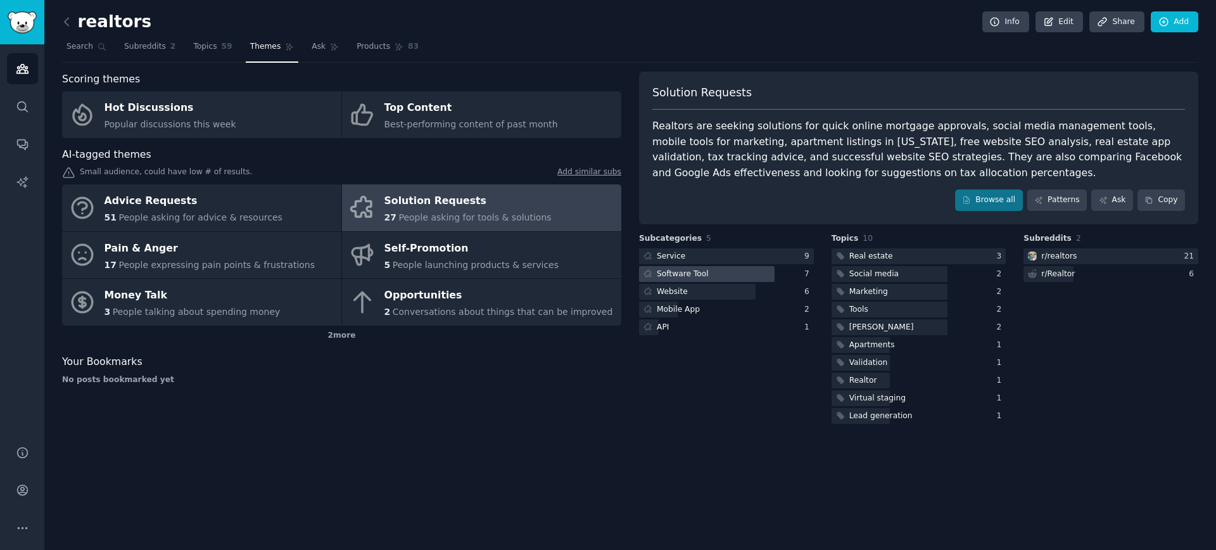
click at [662, 275] on div "Software Tool" at bounding box center [683, 273] width 52 height 11
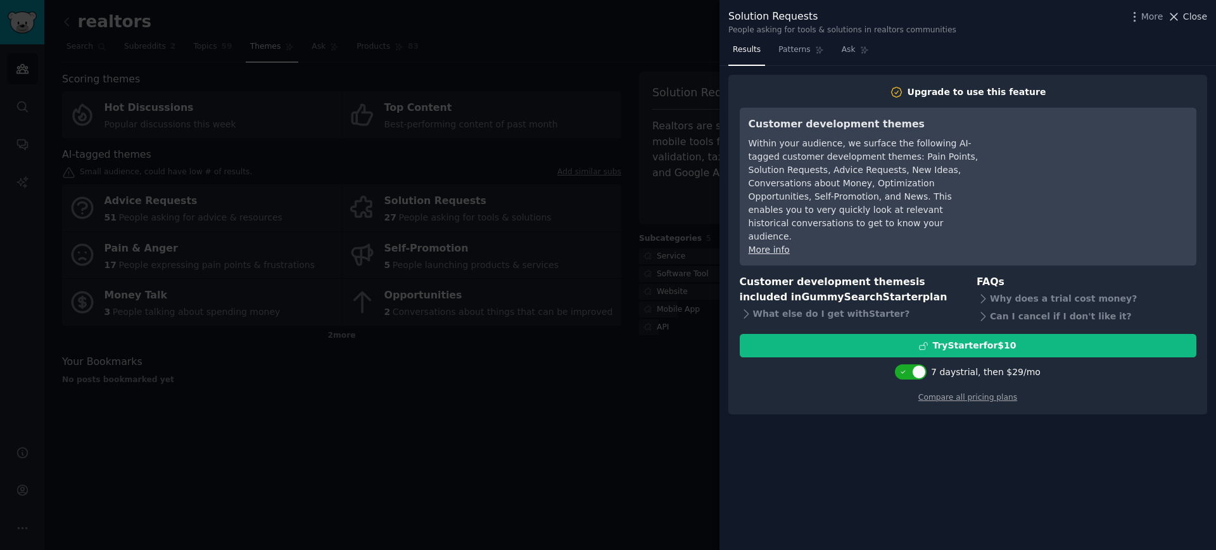
click at [1201, 15] on span "Close" at bounding box center [1195, 16] width 24 height 13
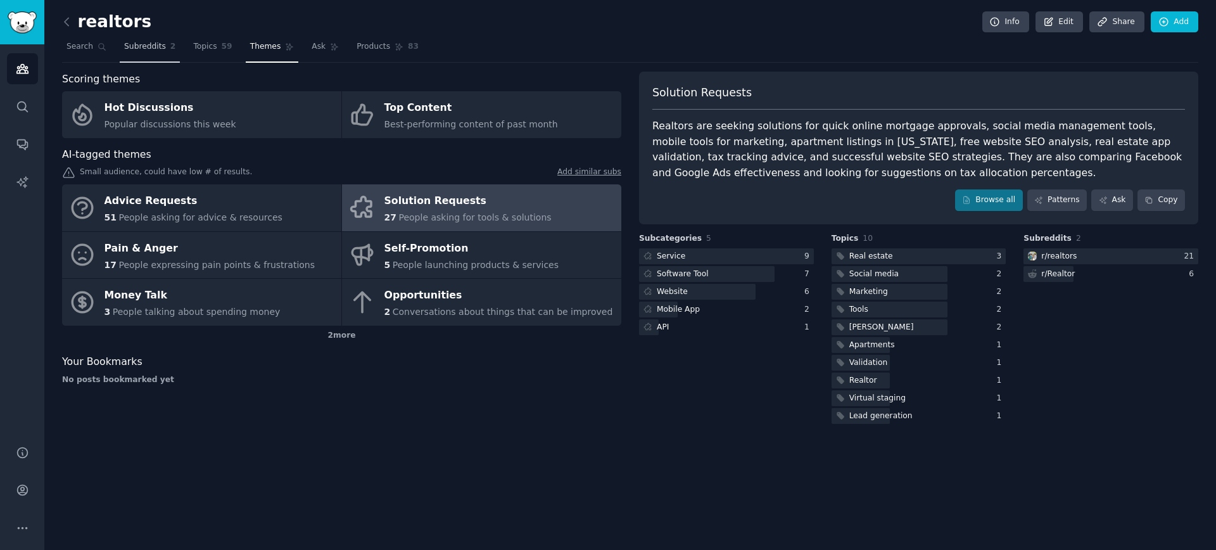
click at [132, 42] on span "Subreddits" at bounding box center [145, 46] width 42 height 11
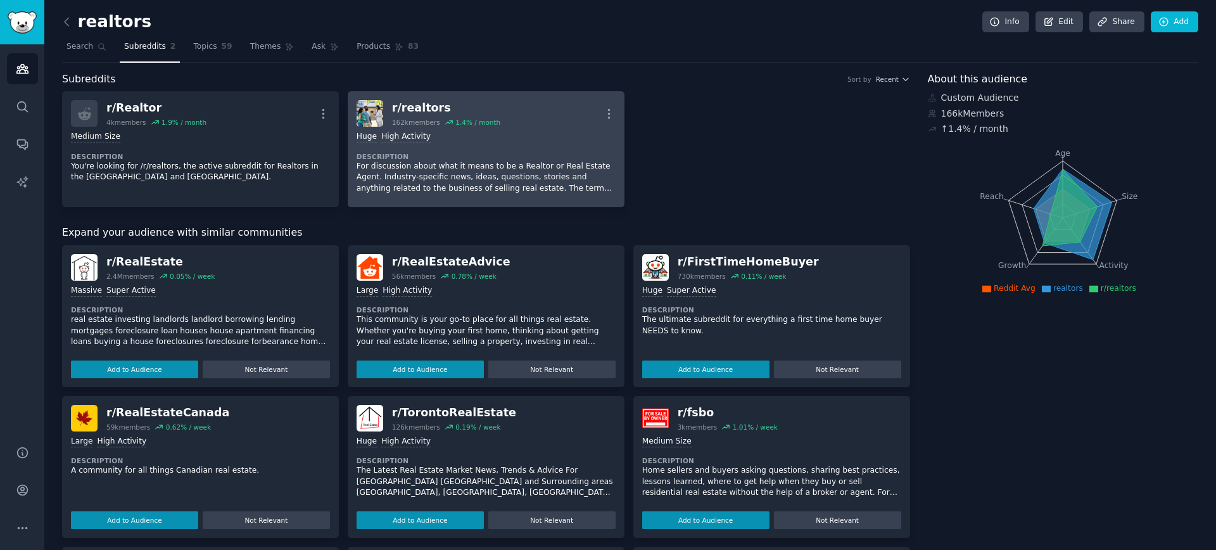
click at [470, 117] on h2 "r/ realtors 162k members 1.4 % / month" at bounding box center [446, 113] width 108 height 27
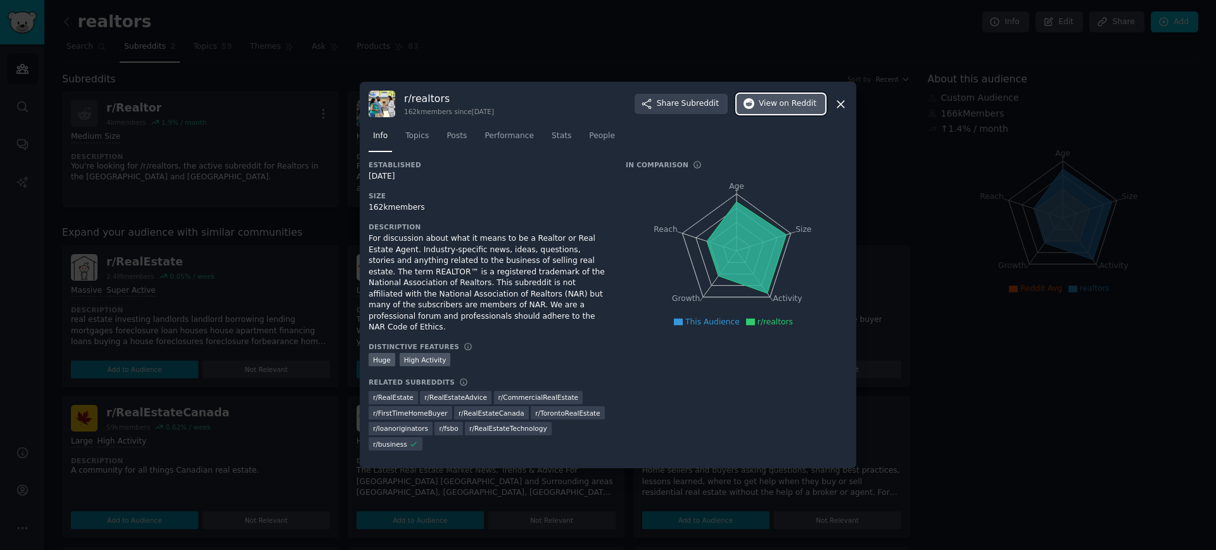
click at [779, 110] on span "View on Reddit" at bounding box center [788, 103] width 58 height 11
